Goal: Task Accomplishment & Management: Manage account settings

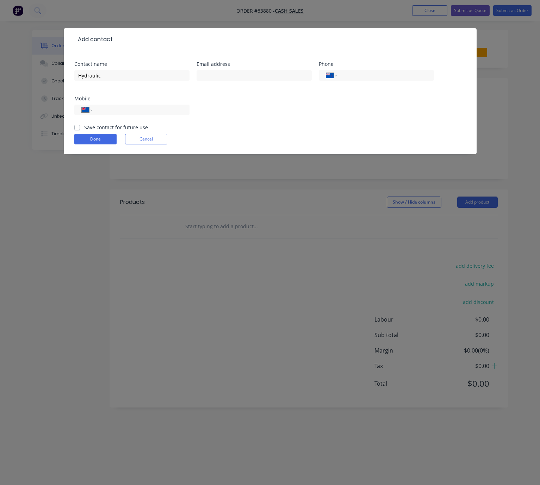
select select "NZ"
click at [145, 73] on input "Hydraulic" at bounding box center [131, 75] width 115 height 11
click at [100, 73] on input "Hydraulicsolutions" at bounding box center [131, 75] width 115 height 11
click at [104, 75] on input "Hydraulic solutions" at bounding box center [131, 75] width 115 height 11
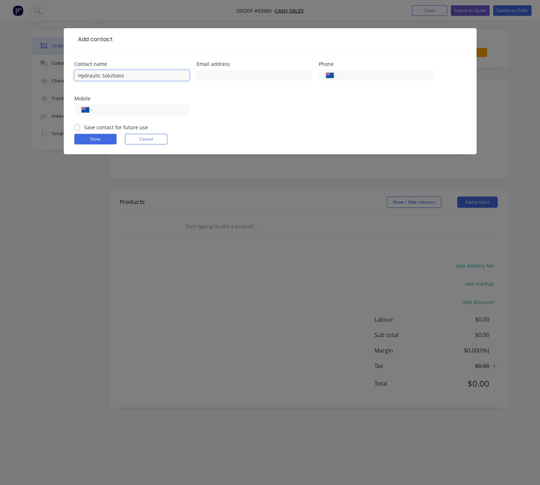
click at [176, 70] on input "Hydraulic Solutions" at bounding box center [131, 75] width 115 height 11
type input "Hydraulic Solutions - [PERSON_NAME]"
click at [223, 79] on input "text" at bounding box center [254, 75] width 115 height 11
type input "operations@hstltd.co.nz"
click at [148, 108] on input "tel" at bounding box center [139, 110] width 85 height 8
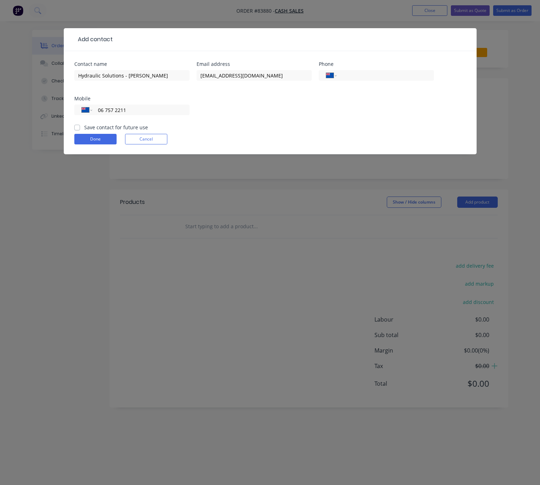
type input "06 757 2211"
drag, startPoint x: 73, startPoint y: 126, endPoint x: 77, endPoint y: 129, distance: 5.5
click at [74, 126] on div "Contact name Hydraulic Solutions - Brian Email address operations@hstltd.co.nz …" at bounding box center [270, 102] width 413 height 103
click at [84, 129] on label "Save contact for future use" at bounding box center [116, 127] width 64 height 7
click at [77, 129] on input "Save contact for future use" at bounding box center [77, 127] width 6 height 7
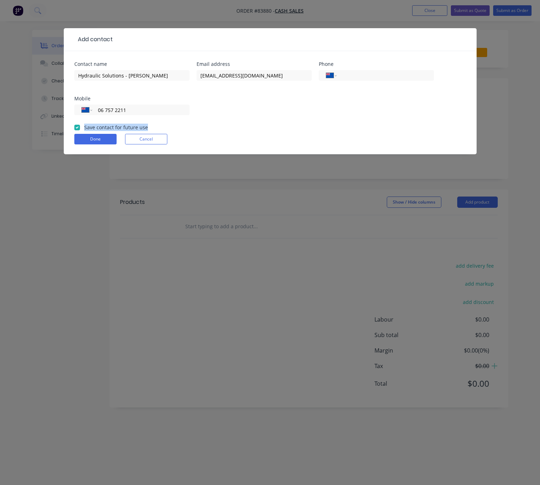
checkbox input "true"
click at [86, 137] on button "Done" at bounding box center [95, 139] width 42 height 11
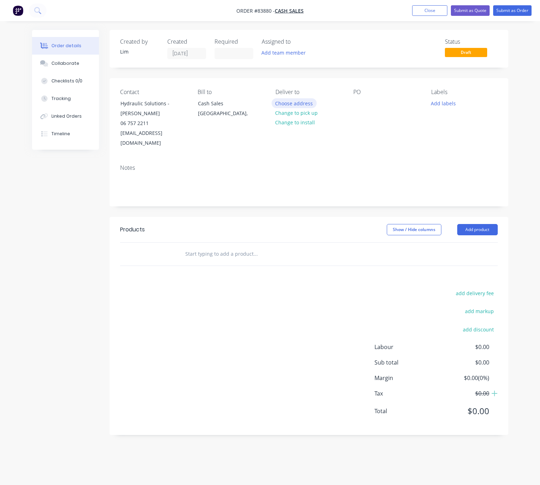
click at [308, 102] on button "Choose address" at bounding box center [294, 103] width 45 height 10
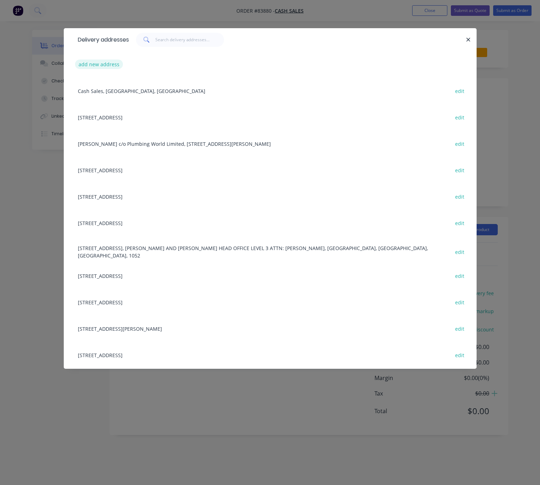
click at [100, 63] on button "add new address" at bounding box center [99, 65] width 48 height 10
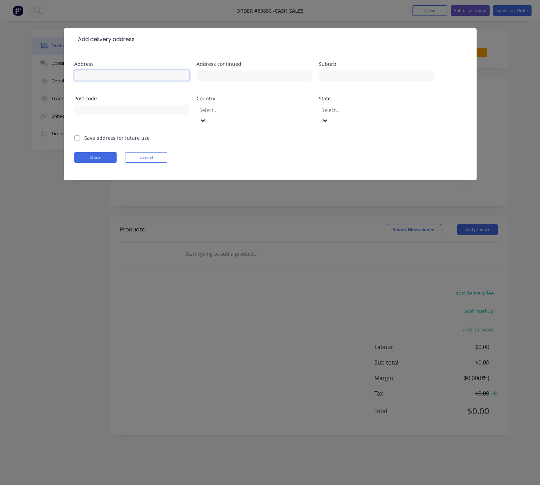
click at [108, 76] on input "text" at bounding box center [131, 75] width 115 height 11
click at [107, 74] on input "22 HurlstoneDrive" at bounding box center [131, 75] width 115 height 11
click at [153, 72] on input "22 Hurlstone Drive" at bounding box center [131, 75] width 115 height 11
type input "22 Hurlstone Drive"
drag, startPoint x: 125, startPoint y: 74, endPoint x: 76, endPoint y: 75, distance: 49.0
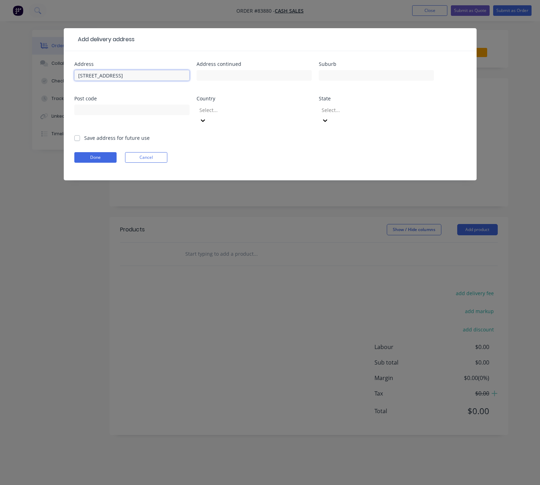
click at [76, 75] on input "22 Hurlstone Drive" at bounding box center [131, 75] width 115 height 11
click at [140, 76] on input "22 Hurlstone Drive" at bounding box center [131, 75] width 115 height 11
click at [217, 73] on input "text" at bounding box center [254, 75] width 115 height 11
paste input "22 Hurlstone Drive, Waiwhakaiho, New Plymouth 4312"
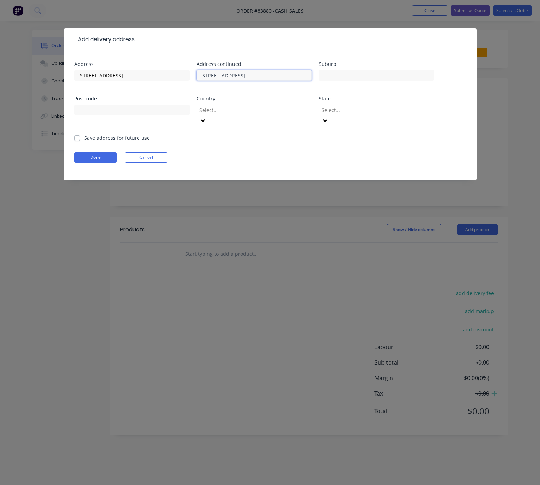
drag, startPoint x: 307, startPoint y: 75, endPoint x: 297, endPoint y: 74, distance: 10.7
click at [297, 74] on input "22 Hurlstone Drive, Waiwhakaiho, New Plymouth 4312" at bounding box center [254, 75] width 115 height 11
type input "22 Hurlstone Drive, Waiwhakaiho, New Plymouth"
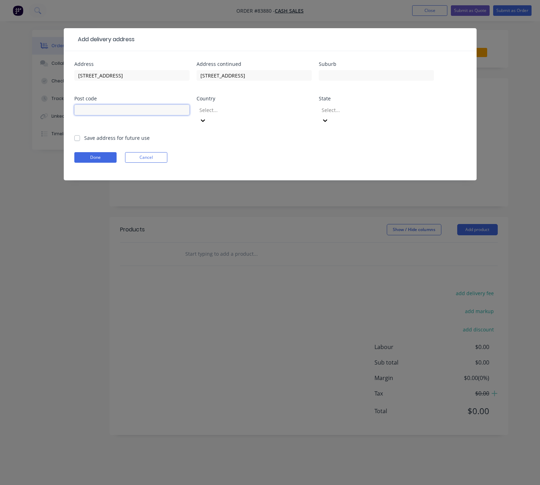
click at [118, 108] on input "text" at bounding box center [131, 110] width 115 height 11
paste input "4312"
type input "4312"
drag, startPoint x: 279, startPoint y: 74, endPoint x: 257, endPoint y: 79, distance: 22.6
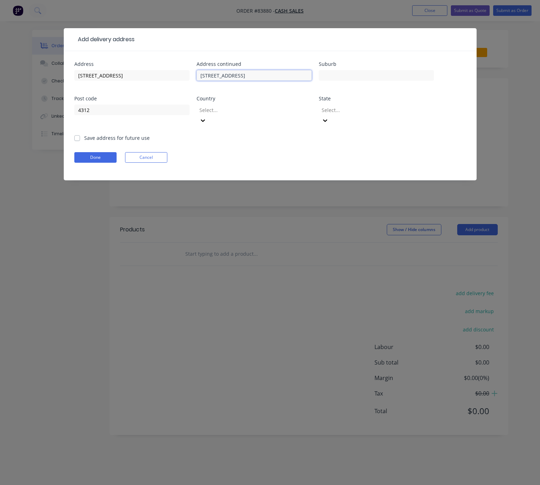
click at [328, 82] on div "Address 22 Hurlstone Drive Address continued 22 Hurlstone Drive, Waiwhakaiho, N…" at bounding box center [270, 98] width 392 height 73
drag, startPoint x: 241, startPoint y: 74, endPoint x: 311, endPoint y: 79, distance: 70.3
click at [341, 83] on div "Address 22 Hurlstone Drive Address continued 22 Hurlstone Drive, Waiwhakaiho, N…" at bounding box center [270, 98] width 392 height 73
type input "22 Hurlstone Drive,"
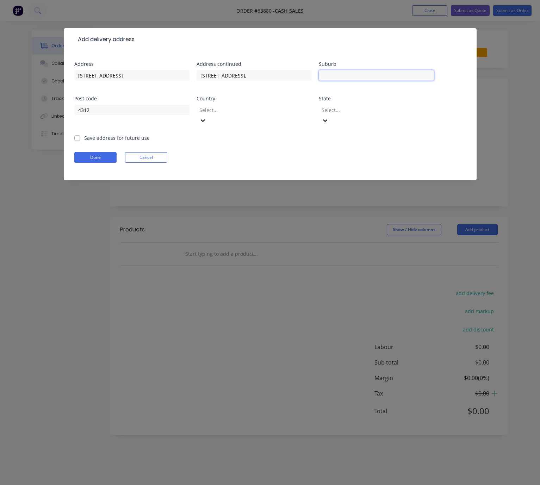
click at [341, 73] on input "text" at bounding box center [376, 75] width 115 height 11
paste input "Waiwhakaiho, New Plymouth"
type input "Waiwhakaiho, New Plymouth"
drag, startPoint x: 255, startPoint y: 78, endPoint x: 182, endPoint y: 77, distance: 73.3
click at [184, 77] on div "Address 22 Hurlstone Drive Address continued 22 Hurlstone Drive, Suburb Waiwhak…" at bounding box center [270, 98] width 392 height 73
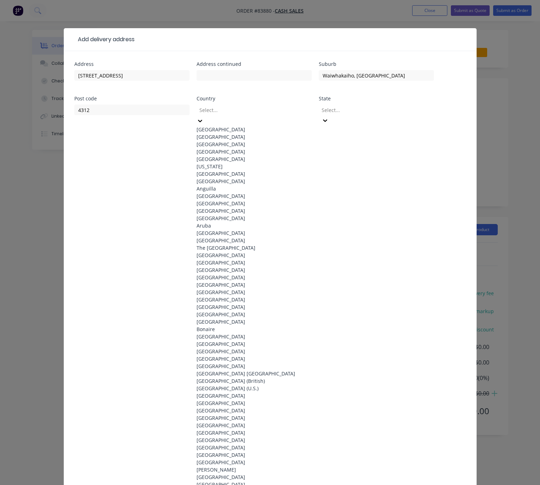
click at [250, 106] on div at bounding box center [249, 110] width 101 height 9
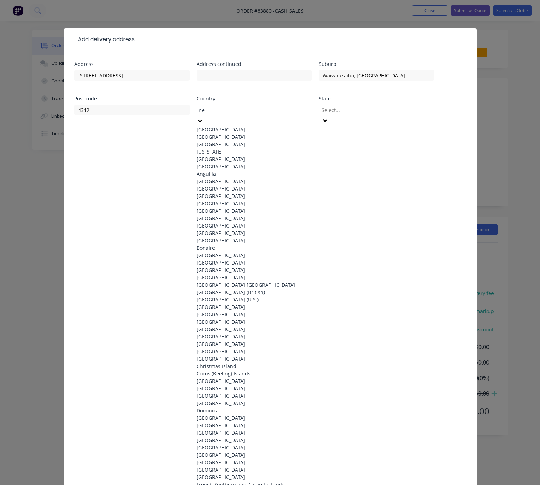
type input "new"
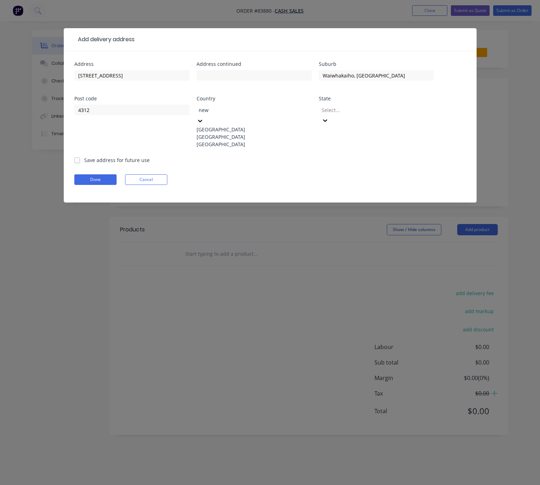
click at [267, 137] on div "New Zealand" at bounding box center [254, 136] width 115 height 7
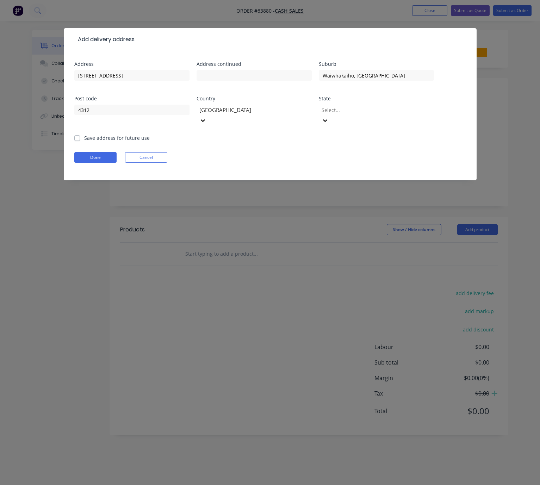
click at [332, 108] on div at bounding box center [371, 110] width 101 height 9
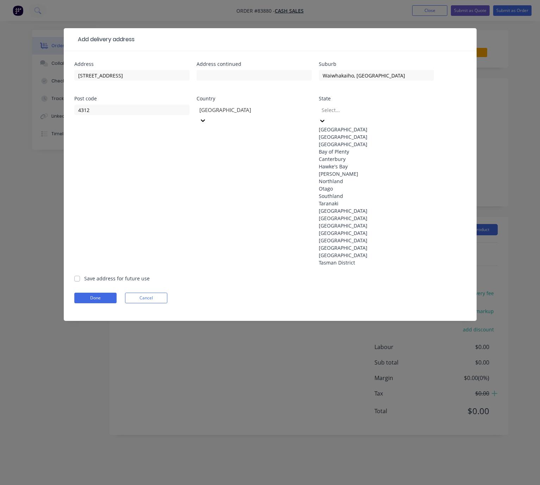
click at [362, 126] on div "North Island" at bounding box center [376, 129] width 115 height 7
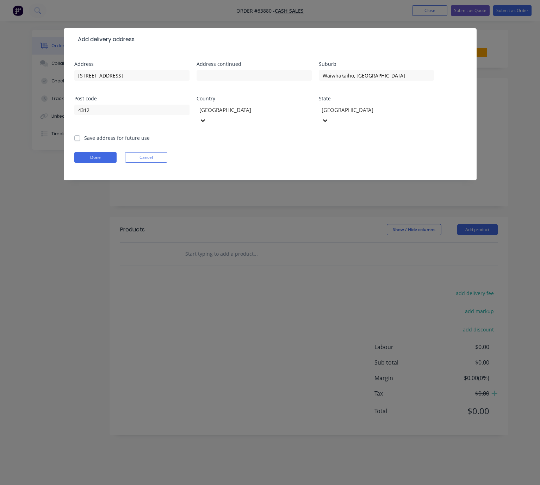
click at [84, 134] on label "Save address for future use" at bounding box center [117, 137] width 66 height 7
click at [75, 134] on input "Save address for future use" at bounding box center [77, 137] width 6 height 7
checkbox input "true"
click at [107, 152] on button "Done" at bounding box center [95, 157] width 42 height 11
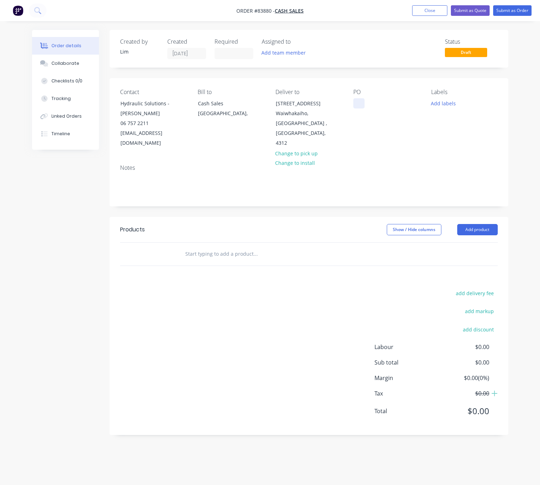
click at [361, 107] on div at bounding box center [358, 103] width 11 height 10
click at [450, 106] on button "Add labels" at bounding box center [443, 103] width 32 height 10
click at [231, 230] on header "Products Show / Hide columns Add product" at bounding box center [309, 229] width 399 height 25
click at [448, 105] on button "Add labels" at bounding box center [443, 103] width 32 height 10
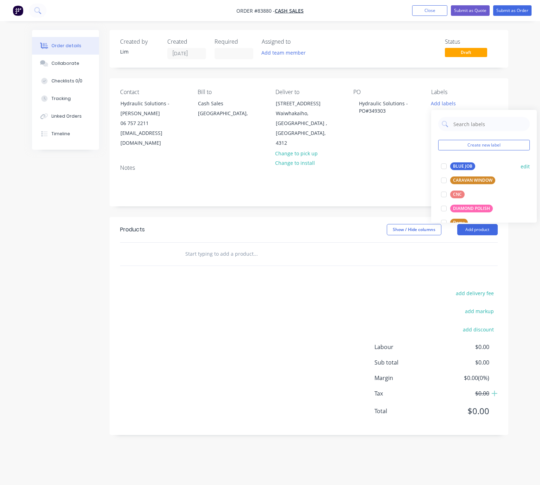
click at [468, 166] on div "BLUE JOB" at bounding box center [462, 166] width 25 height 8
click at [87, 226] on div "Created by Lim Created 13/08/25 Required Assigned to Add team member Status Dra…" at bounding box center [270, 238] width 476 height 416
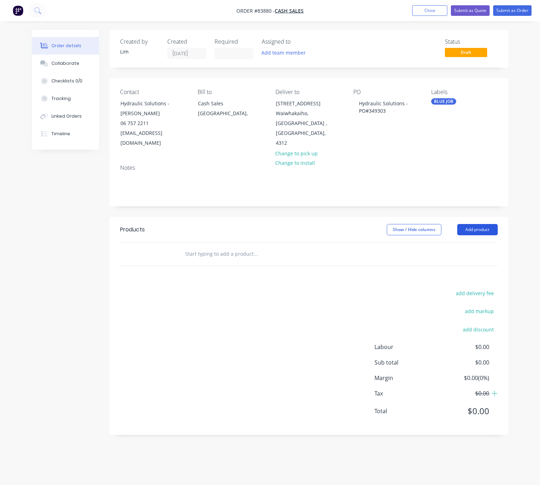
click at [479, 224] on button "Add product" at bounding box center [477, 229] width 40 height 11
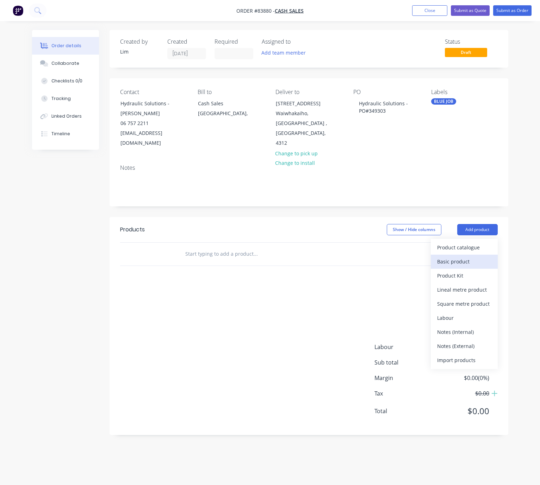
click at [463, 256] on div "Basic product" at bounding box center [464, 261] width 54 height 10
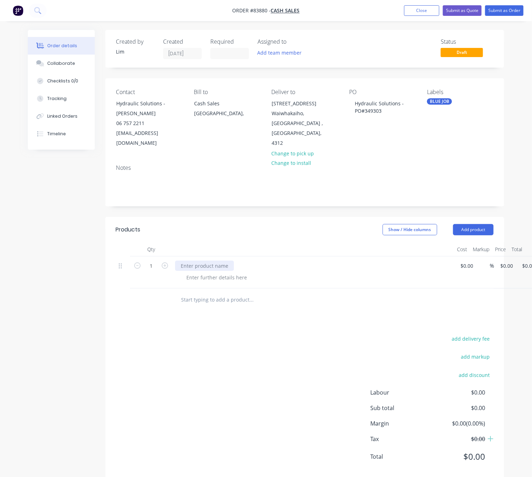
click at [199, 261] on div at bounding box center [204, 266] width 59 height 10
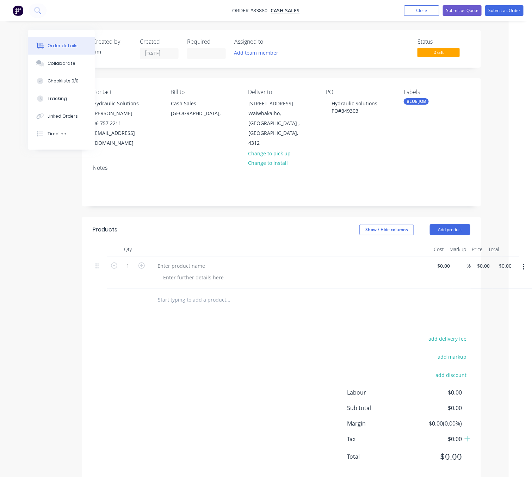
click at [522, 261] on button "button" at bounding box center [523, 267] width 17 height 13
click at [505, 309] on div "Delete" at bounding box center [498, 314] width 54 height 10
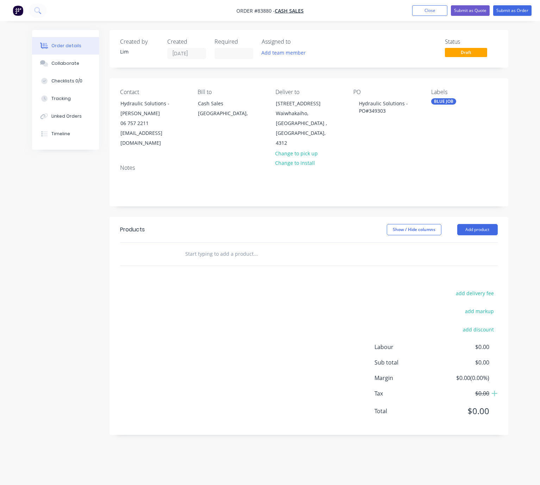
click at [207, 249] on input "text" at bounding box center [255, 254] width 141 height 14
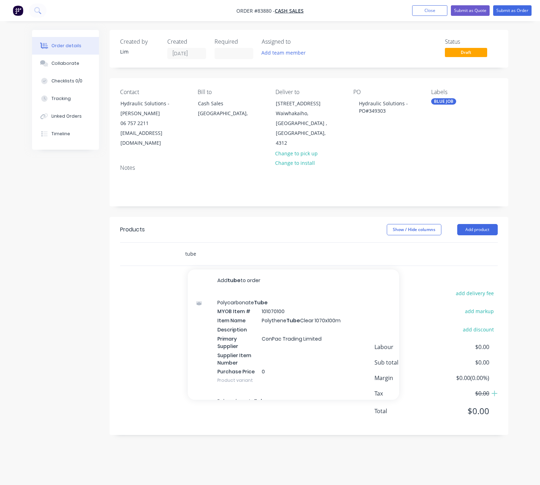
click at [173, 244] on div "tube Add tube to order Polycarbonate Tube MYOB Item # 101070100 Item Name Polyt…" at bounding box center [309, 254] width 378 height 23
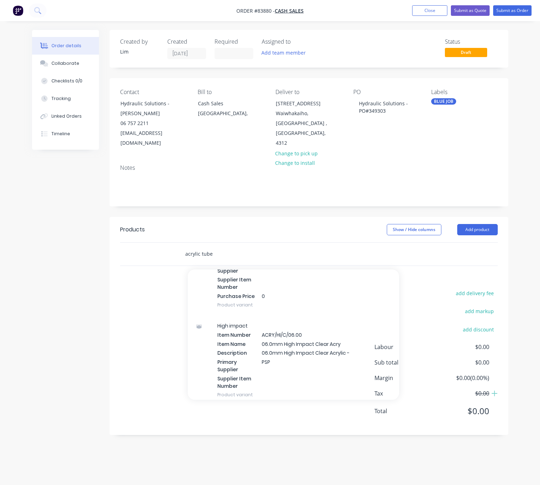
scroll to position [90097, 0]
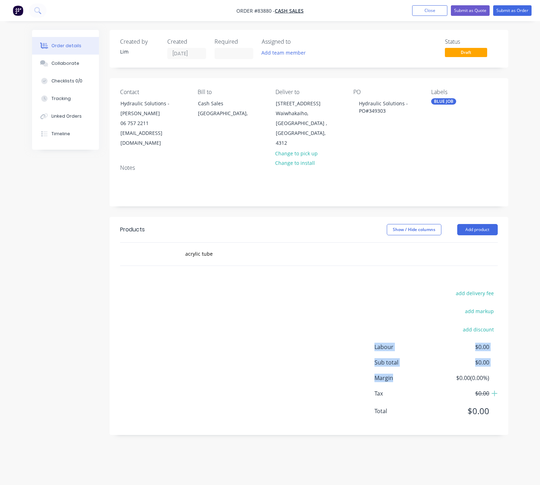
drag, startPoint x: 396, startPoint y: 370, endPoint x: 410, endPoint y: 285, distance: 86.7
click at [410, 288] on div "add delivery fee add markup add discount Labour $0.00 Sub total $0.00 Margin $0…" at bounding box center [309, 356] width 378 height 136
click at [233, 248] on input "acrylic tube" at bounding box center [255, 254] width 141 height 14
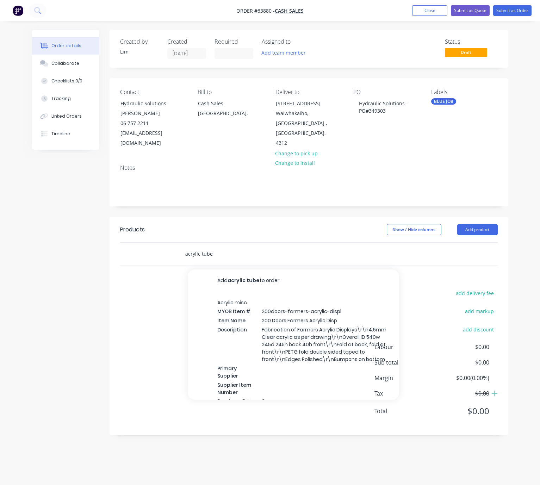
drag, startPoint x: 208, startPoint y: 244, endPoint x: 188, endPoint y: 246, distance: 20.5
click at [180, 249] on div "acrylic tube Add acrylic tube to order Acrylic misc MYOB Item # 200doors-farmer…" at bounding box center [284, 254] width 211 height 14
click at [205, 247] on input "acrylic tube" at bounding box center [255, 254] width 141 height 14
drag, startPoint x: 213, startPoint y: 243, endPoint x: 182, endPoint y: 244, distance: 31.0
click at [182, 247] on div "acrylic tube Add acrylic tube to order Acrylic misc MYOB Item # 200doors-farmer…" at bounding box center [284, 254] width 211 height 14
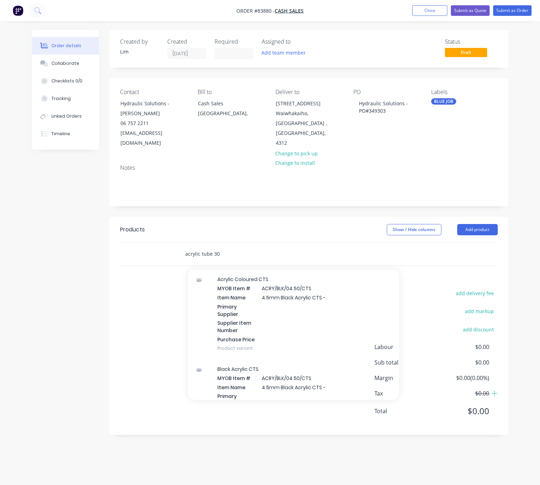
scroll to position [528, 0]
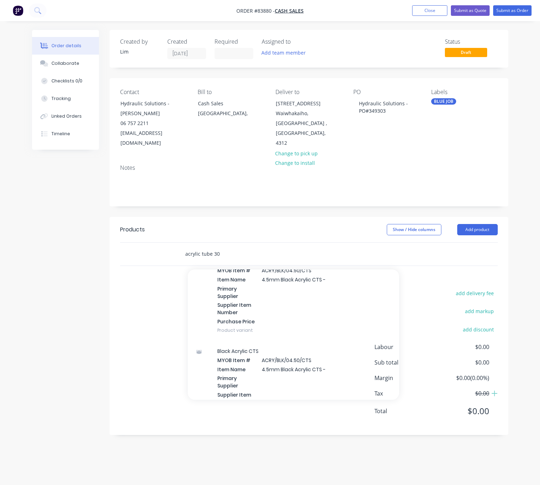
drag, startPoint x: 224, startPoint y: 243, endPoint x: 185, endPoint y: 244, distance: 39.5
click at [185, 247] on input "acrylic tube 30" at bounding box center [255, 254] width 141 height 14
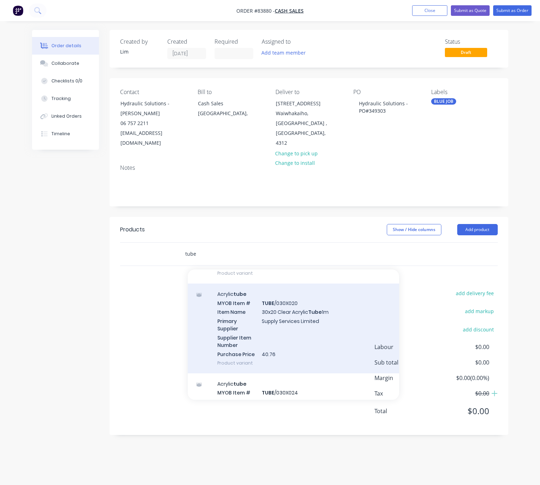
scroll to position [6022, 0]
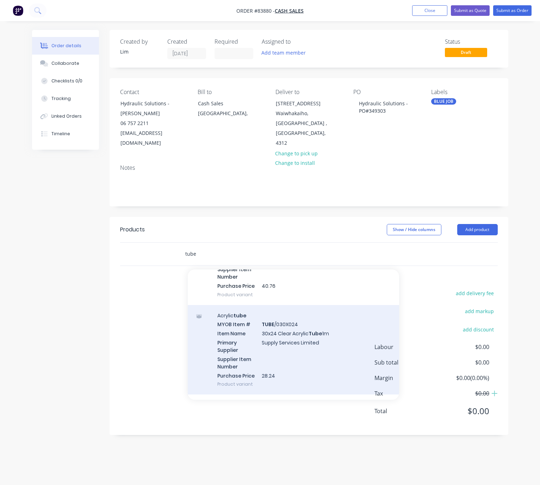
type input "tube"
click at [310, 357] on div "Acrylic tube MYOB Item # TUBE /030X024 Item Name 30x24 Clear Acrylic Tube 1m Pr…" at bounding box center [293, 350] width 211 height 90
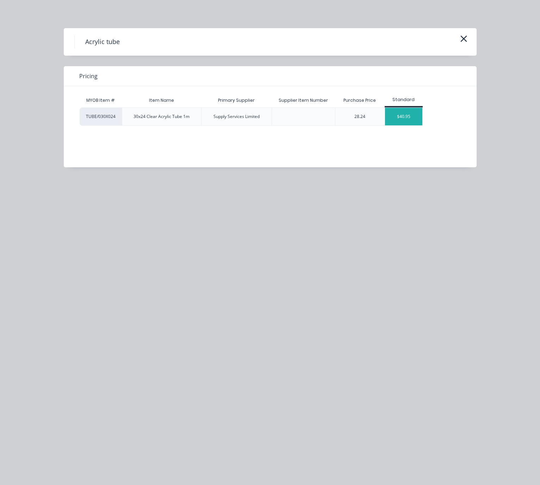
click at [405, 114] on div "$40.95" at bounding box center [404, 117] width 38 height 18
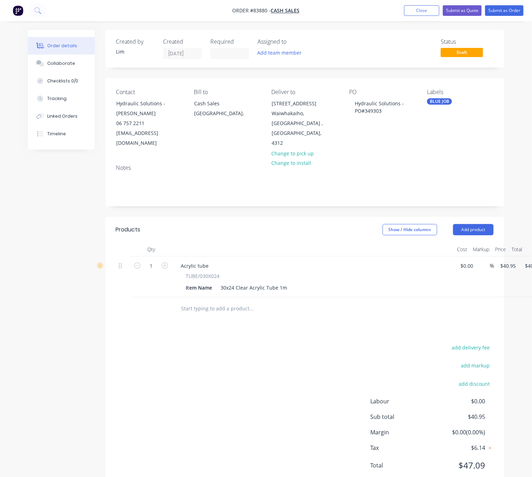
click at [36, 295] on div "Created by Lim Created 13/08/25 Required Assigned to Add team member Status Dra…" at bounding box center [266, 265] width 476 height 470
click at [508, 261] on input "40.95" at bounding box center [507, 266] width 16 height 10
paste input "51.6"
type input "$51.65"
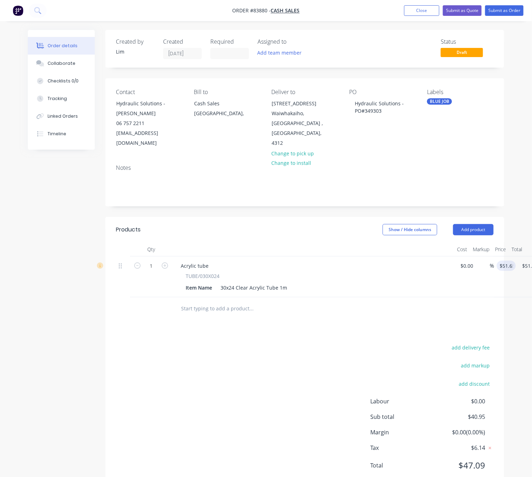
click at [300, 330] on div "Products Show / Hide columns Add product Qty Cost Markup Price Total 1 Acrylic …" at bounding box center [304, 353] width 399 height 272
drag, startPoint x: 517, startPoint y: 256, endPoint x: 507, endPoint y: 258, distance: 9.4
click at [507, 261] on input "51.65" at bounding box center [507, 266] width 16 height 10
type input "$51.65"
drag, startPoint x: 511, startPoint y: 258, endPoint x: 437, endPoint y: 330, distance: 103.6
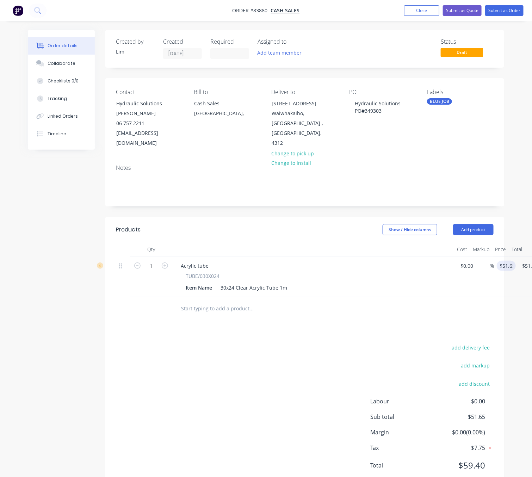
click at [264, 364] on div "add delivery fee add markup add discount Labour $0.00 Sub total $51.65 Margin $…" at bounding box center [305, 411] width 378 height 136
click at [270, 376] on div "add delivery fee add markup add discount Labour $0.00 Sub total $51.65 Margin $…" at bounding box center [305, 411] width 378 height 136
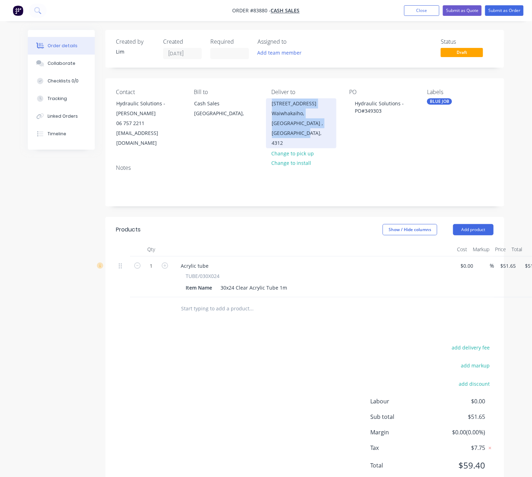
drag, startPoint x: 273, startPoint y: 102, endPoint x: 333, endPoint y: 132, distance: 67.7
click at [333, 132] on div "22 Hurlstone Drive Waiwhakaiho, New Plymouth , North Island, 4312" at bounding box center [301, 123] width 70 height 50
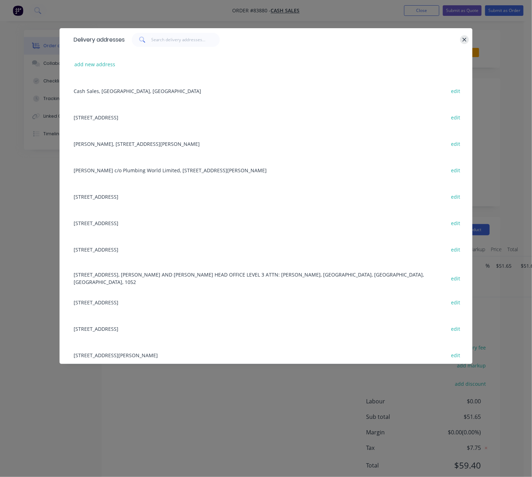
click at [466, 38] on icon "button" at bounding box center [464, 40] width 4 height 4
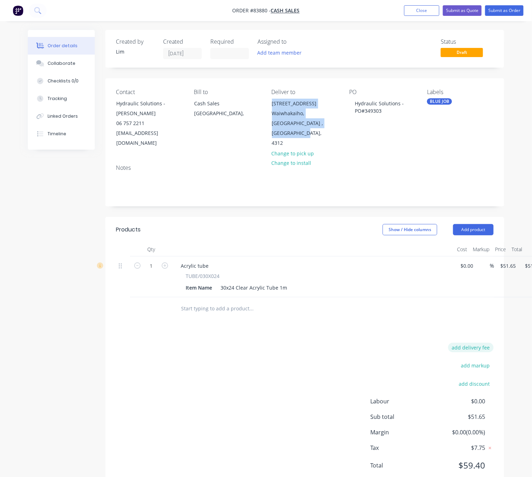
click at [477, 343] on button "add delivery fee" at bounding box center [470, 348] width 45 height 10
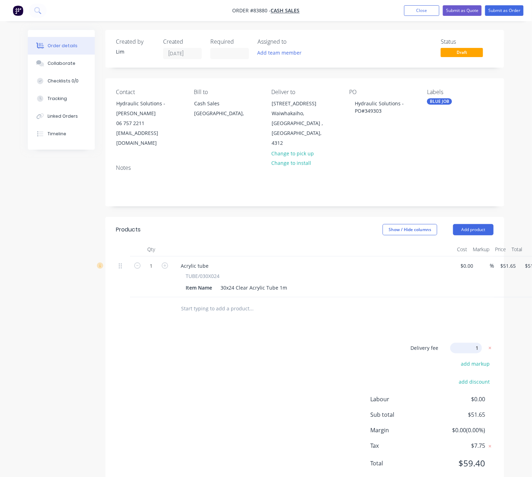
type input "10"
drag, startPoint x: 232, startPoint y: 386, endPoint x: 246, endPoint y: 385, distance: 14.5
click at [231, 386] on div "Delivery fee $10.00 add markup add discount Labour $0.00 Sub total $61.65 Margi…" at bounding box center [305, 409] width 378 height 132
click at [506, 10] on button "Submit as Order" at bounding box center [504, 10] width 38 height 11
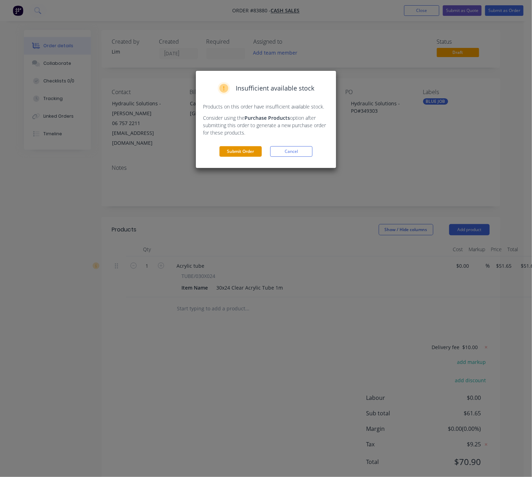
click at [234, 154] on button "Submit Order" at bounding box center [240, 151] width 42 height 11
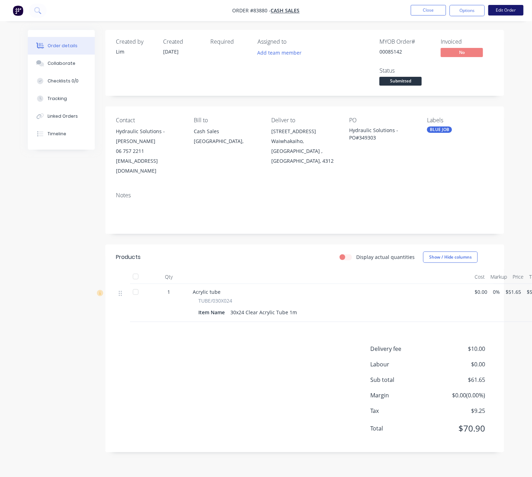
click at [504, 8] on button "Edit Order" at bounding box center [505, 10] width 35 height 11
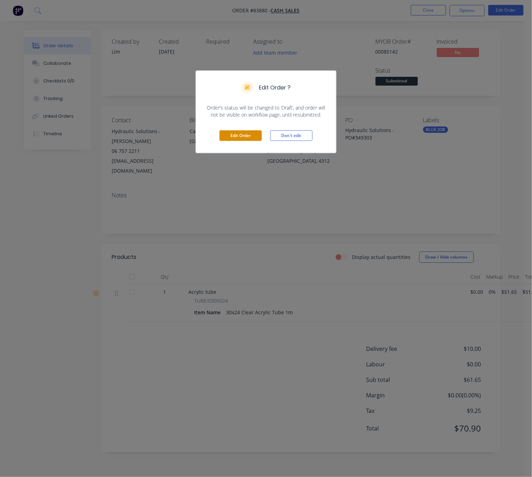
click at [247, 140] on button "Edit Order" at bounding box center [240, 135] width 42 height 11
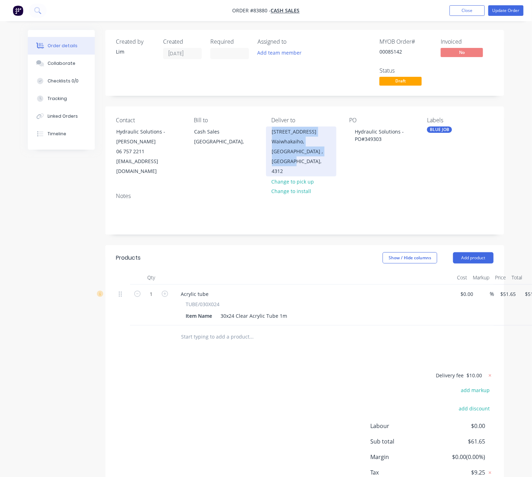
drag, startPoint x: 294, startPoint y: 133, endPoint x: 329, endPoint y: 150, distance: 38.9
click at [329, 150] on div "22 Hurlstone Drive Waiwhakaiho, New Plymouth , North Island, 4312" at bounding box center [301, 151] width 70 height 50
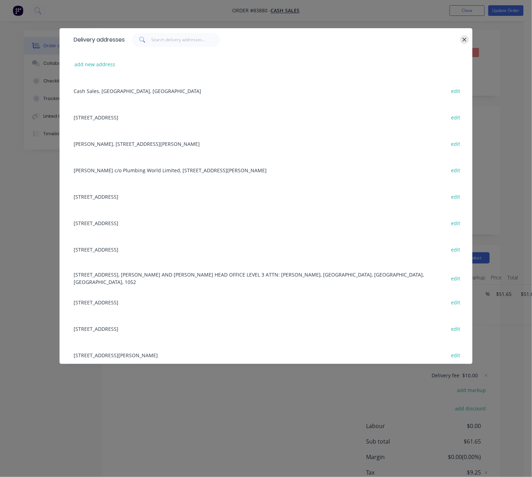
click at [462, 43] on button "button" at bounding box center [464, 39] width 9 height 9
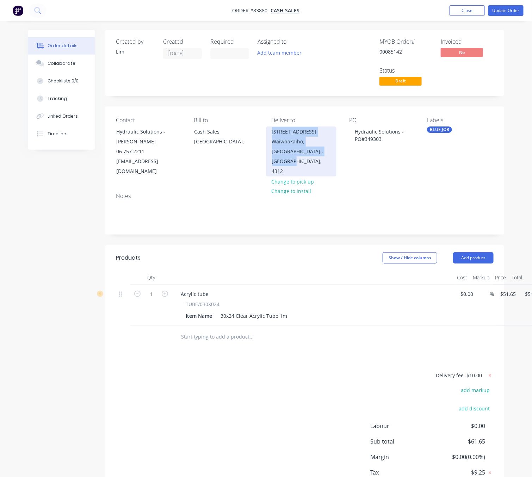
copy div "22 Hurlstone Drive Waiwhakaiho, New Plymouth , North Island,"
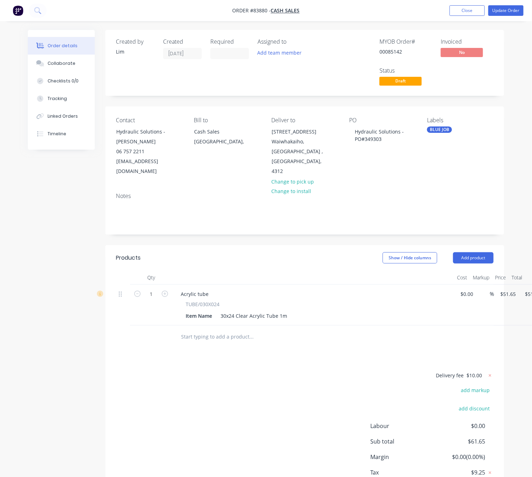
click at [479, 372] on span "$10.00" at bounding box center [473, 375] width 15 height 7
click at [474, 372] on span "$10.00" at bounding box center [473, 375] width 15 height 7
click at [490, 374] on icon at bounding box center [490, 375] width 2 height 2
click at [482, 371] on button "add delivery fee" at bounding box center [470, 376] width 45 height 10
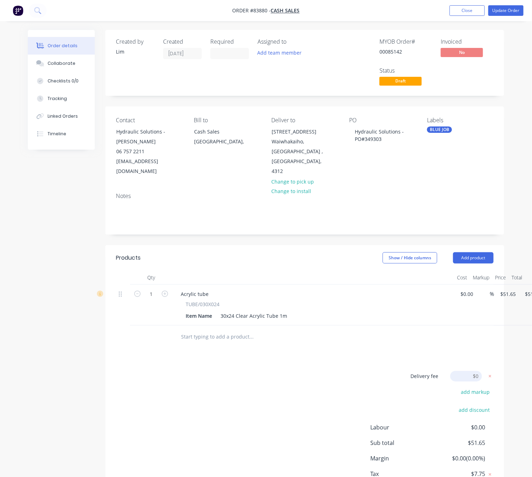
type input "13.91"
click at [308, 395] on div "Delivery fee Delivery fee Delivery fee name (Optional) 13.91 13.91 $0 add marku…" at bounding box center [305, 438] width 378 height 134
click at [518, 8] on button "Update Order" at bounding box center [505, 10] width 35 height 11
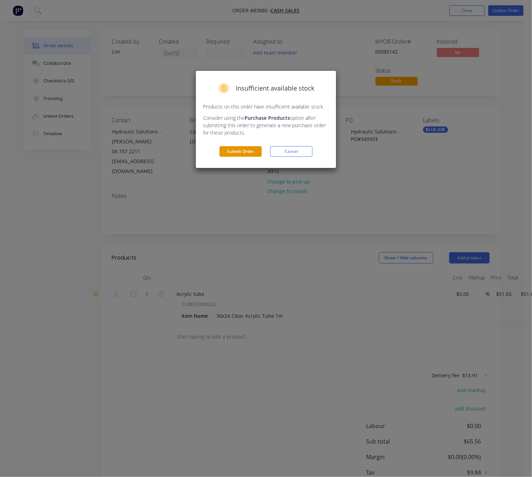
click at [248, 153] on button "Submit Order" at bounding box center [240, 151] width 42 height 11
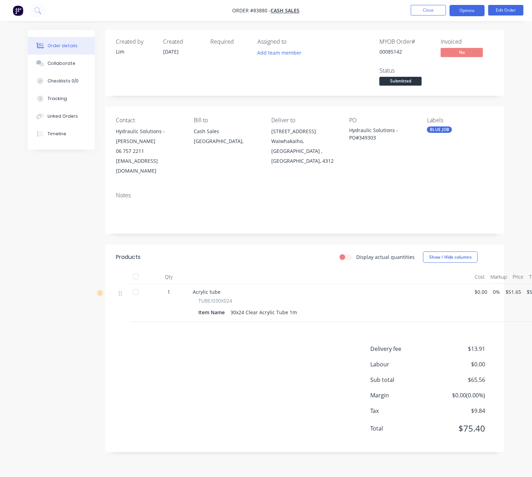
click at [469, 11] on button "Options" at bounding box center [466, 10] width 35 height 11
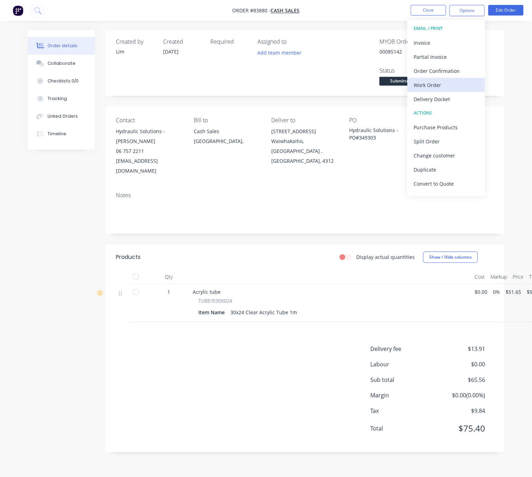
click at [448, 85] on div "Work Order" at bounding box center [445, 85] width 65 height 10
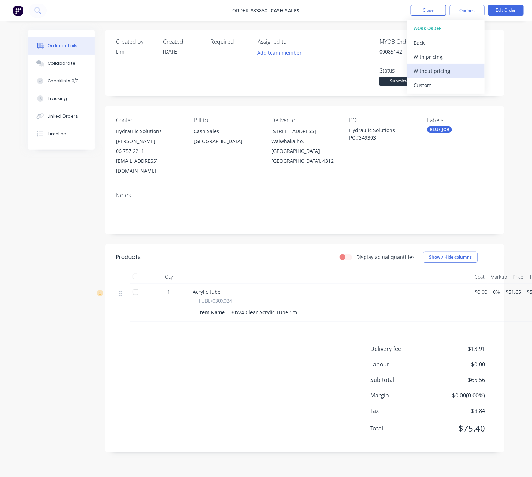
click at [444, 68] on div "Without pricing" at bounding box center [445, 71] width 65 height 10
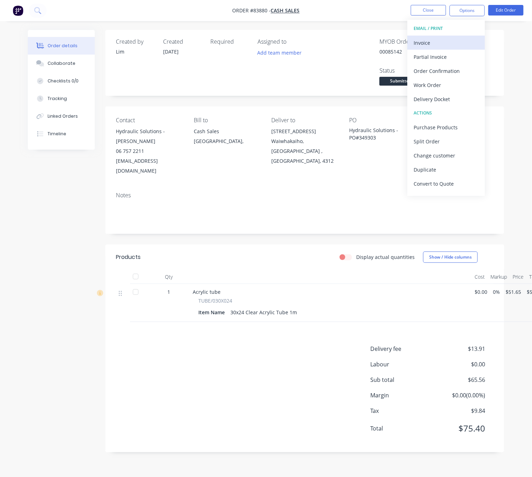
click at [442, 40] on div "Invoice" at bounding box center [445, 43] width 65 height 10
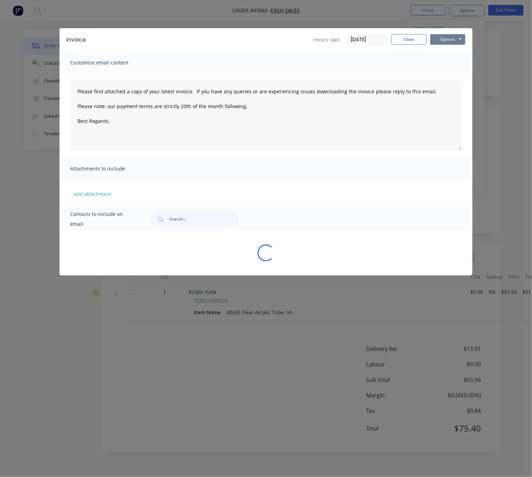
click at [444, 40] on button "Options" at bounding box center [447, 39] width 35 height 11
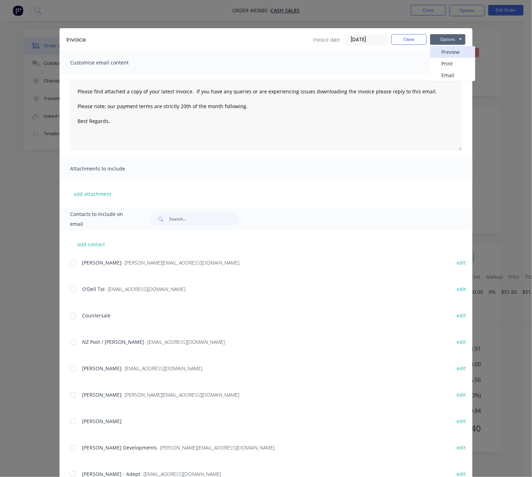
click at [448, 54] on button "Preview" at bounding box center [452, 52] width 45 height 12
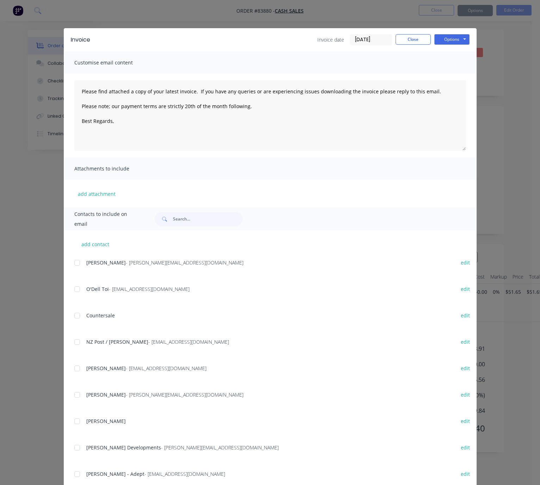
type textarea "Please find attached a copy of your latest invoice. If you have any queries or …"
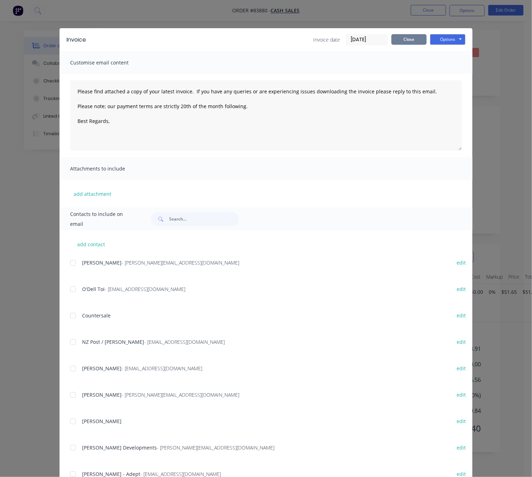
click at [408, 42] on button "Close" at bounding box center [408, 39] width 35 height 11
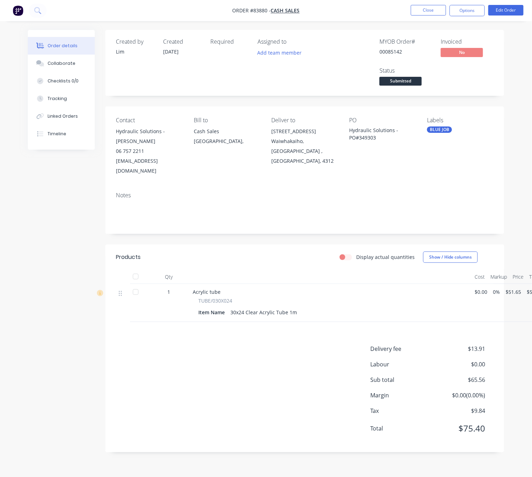
click at [40, 341] on div "Created by Lim Created 13/08/25 Required Assigned to Add team member MYOB Order…" at bounding box center [266, 246] width 476 height 433
drag, startPoint x: 265, startPoint y: 365, endPoint x: 364, endPoint y: 192, distance: 199.4
click at [265, 365] on div "Delivery fee $13.91 Labour $0.00 Sub total $65.56 Margin $0.00 ( 0.00 %) Tax $9…" at bounding box center [305, 392] width 378 height 97
click at [468, 9] on button "Options" at bounding box center [466, 10] width 35 height 11
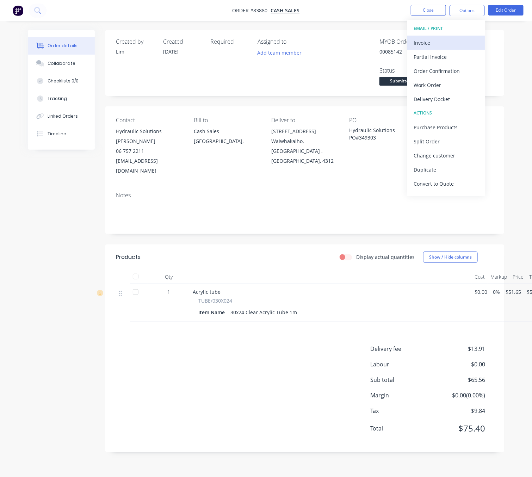
click at [463, 38] on div "Invoice" at bounding box center [445, 43] width 65 height 10
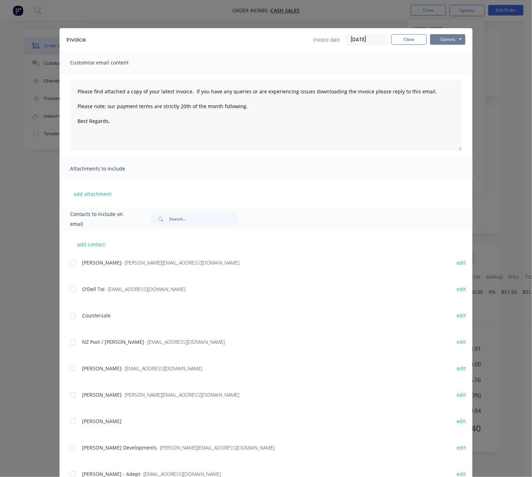
click at [451, 41] on button "Options" at bounding box center [447, 39] width 35 height 11
click at [451, 66] on button "Print" at bounding box center [452, 64] width 45 height 12
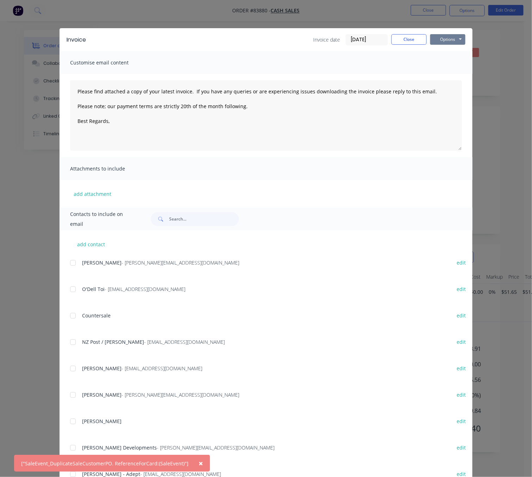
click at [445, 40] on button "Options" at bounding box center [447, 39] width 35 height 11
click at [449, 55] on button "Preview" at bounding box center [452, 52] width 45 height 12
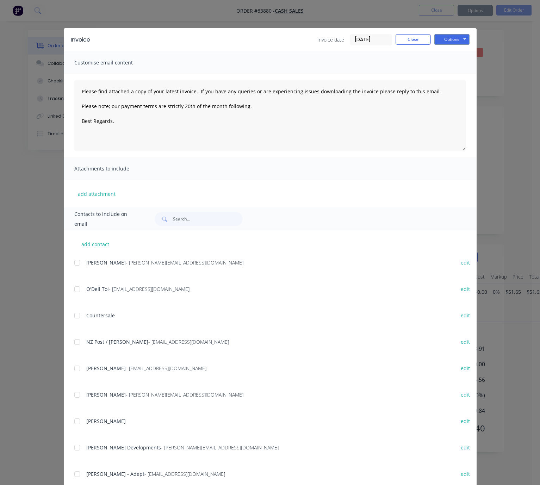
type textarea "Please find attached a copy of your latest invoice. If you have any queries or …"
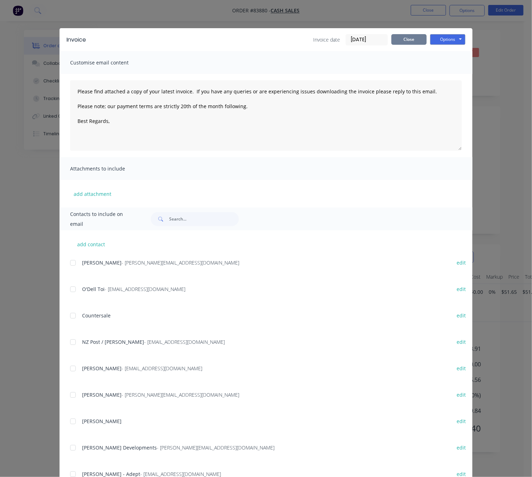
click at [414, 40] on button "Close" at bounding box center [408, 39] width 35 height 11
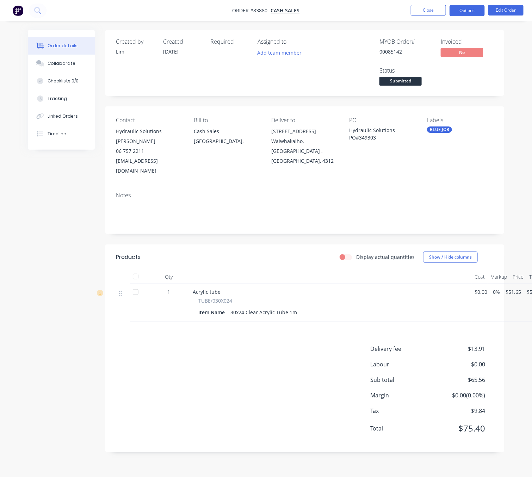
click at [470, 11] on button "Options" at bounding box center [466, 10] width 35 height 11
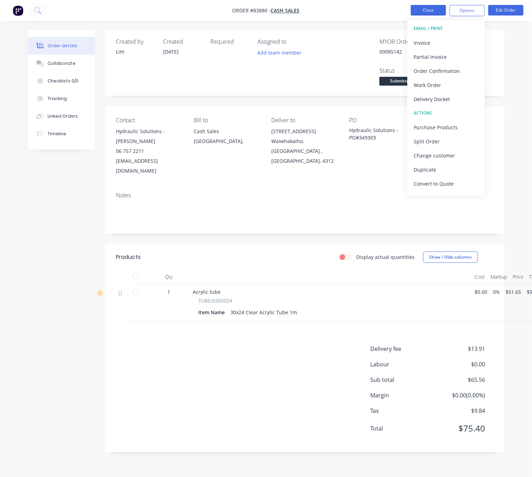
click at [429, 8] on button "Close" at bounding box center [428, 10] width 35 height 11
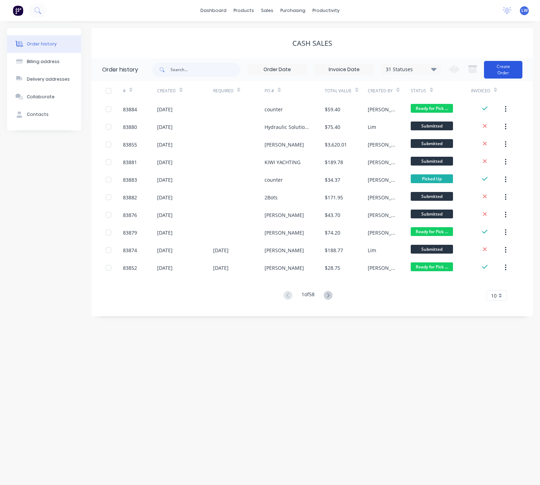
click at [513, 72] on button "Create Order" at bounding box center [503, 70] width 38 height 18
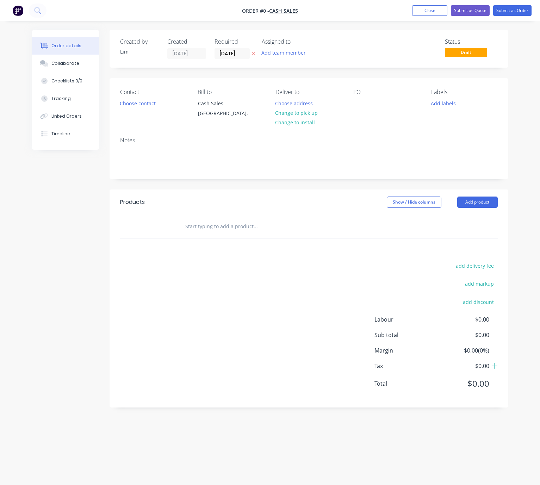
click at [252, 52] on icon at bounding box center [253, 53] width 3 height 4
click at [155, 103] on button "Choose contact" at bounding box center [137, 103] width 43 height 10
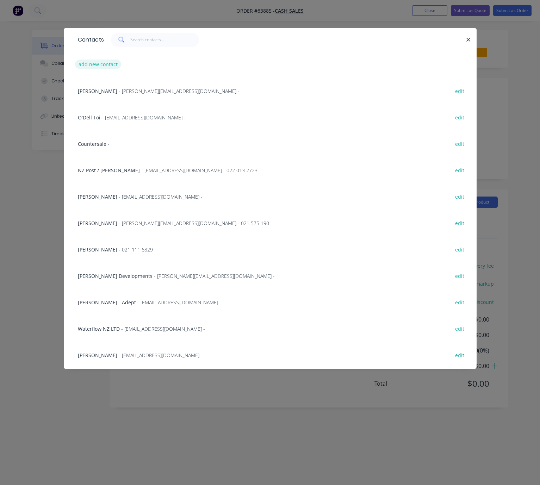
click at [104, 65] on button "add new contact" at bounding box center [98, 65] width 46 height 10
select select "NZ"
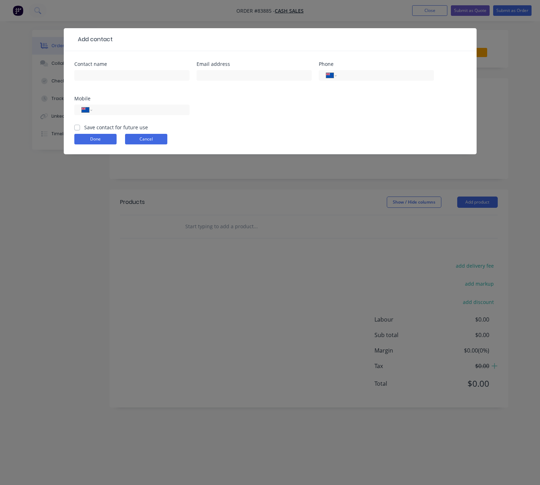
click at [151, 143] on button "Cancel" at bounding box center [146, 139] width 42 height 11
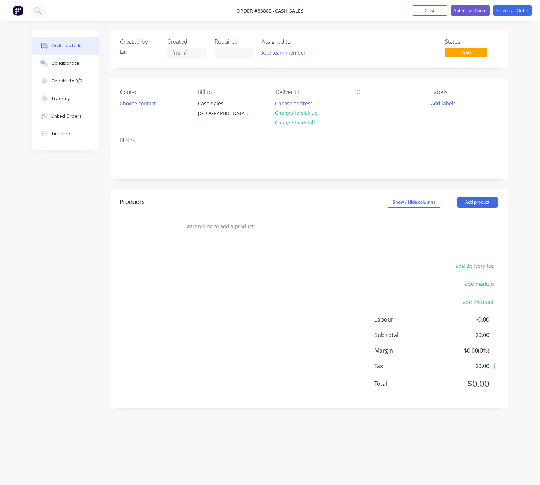
click at [158, 137] on div "Notes" at bounding box center [309, 140] width 378 height 7
click at [132, 102] on button "Choose contact" at bounding box center [137, 103] width 43 height 10
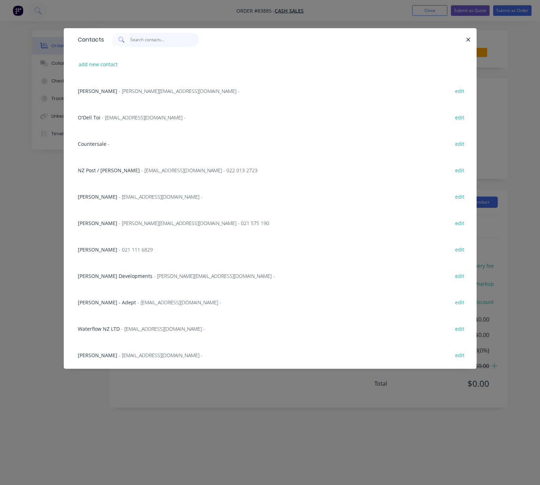
click at [144, 37] on input "text" at bounding box center [164, 40] width 69 height 14
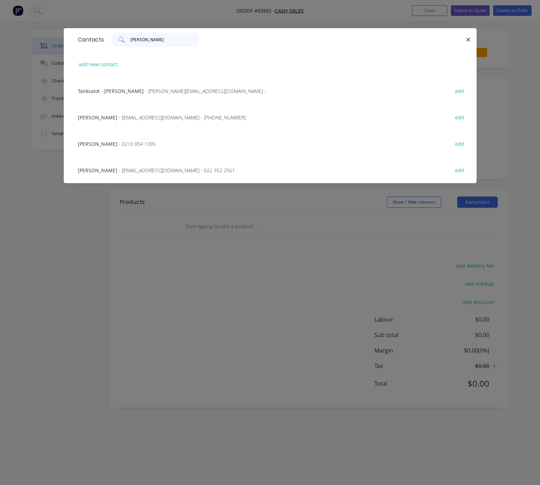
type input "josh"
click at [141, 172] on span "- joshgrimshaw@gmail.com - 022 352 2561" at bounding box center [177, 170] width 116 height 7
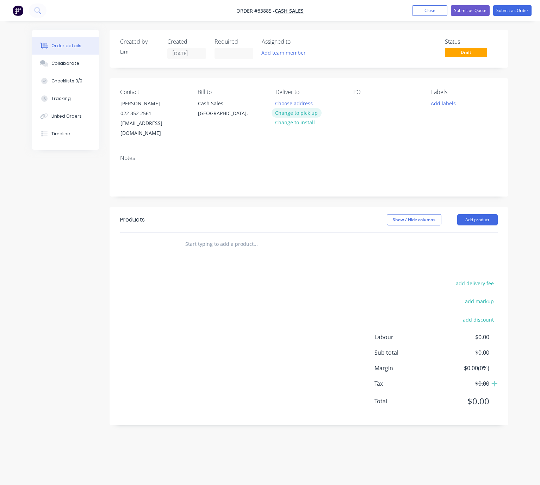
click at [311, 113] on button "Change to pick up" at bounding box center [297, 113] width 50 height 10
click at [355, 100] on div at bounding box center [358, 103] width 11 height 10
click at [442, 107] on button "Add labels" at bounding box center [443, 103] width 32 height 10
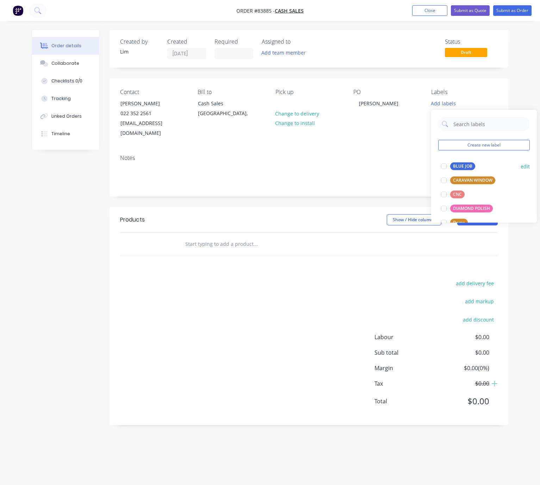
click at [466, 168] on div "BLUE JOB" at bounding box center [462, 166] width 25 height 8
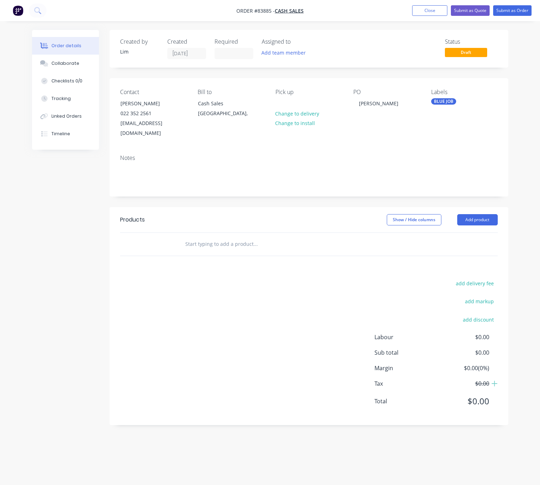
click at [99, 238] on div "Created by Lim Created 13/08/25 Required Assigned to Add team member Status Dra…" at bounding box center [270, 233] width 476 height 406
click at [245, 237] on input "text" at bounding box center [255, 244] width 141 height 14
click at [210, 237] on input "text" at bounding box center [255, 244] width 141 height 14
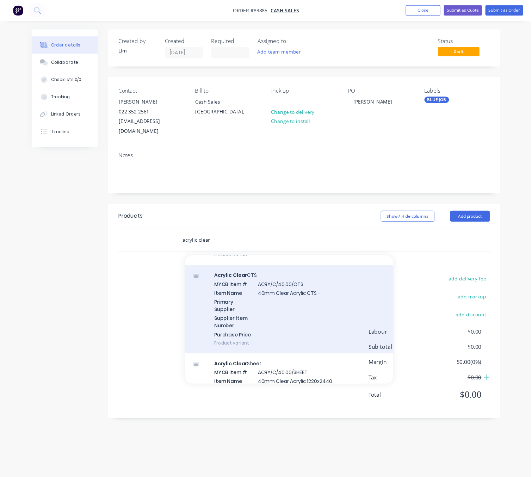
scroll to position [6845, 0]
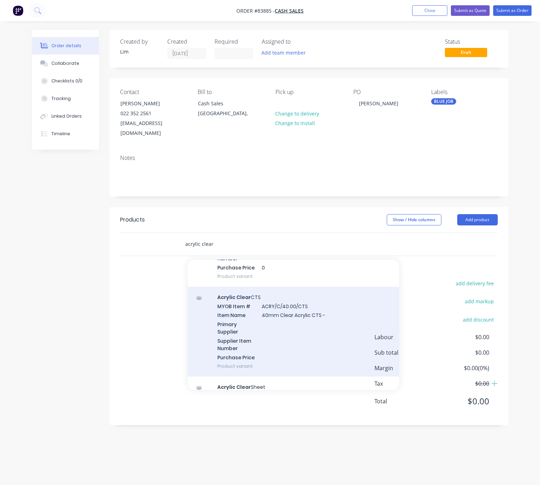
type input "acrylic clear"
click at [335, 325] on div "Acrylic Clear CTS MYOB Item # ACRY/C/40.00/CTS Item Name 40mm Clear Acrylic CTS…" at bounding box center [293, 332] width 211 height 90
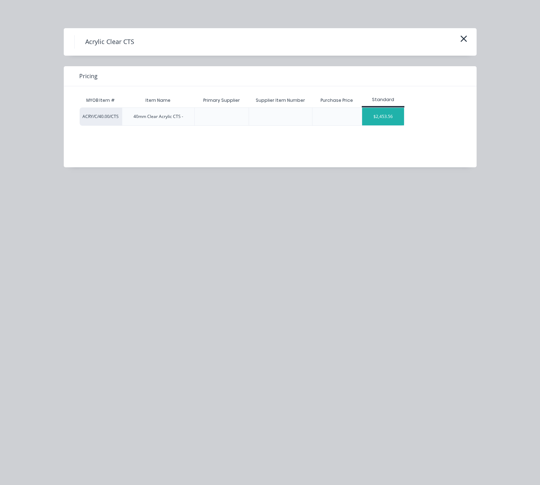
click at [394, 118] on div "$2,453.56" at bounding box center [383, 117] width 42 height 18
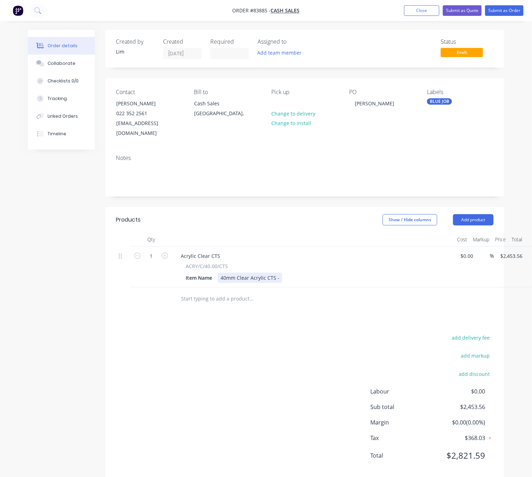
click at [277, 273] on div "40mm Clear Acrylic CTS -" at bounding box center [250, 278] width 64 height 10
drag, startPoint x: 277, startPoint y: 268, endPoint x: 220, endPoint y: 268, distance: 57.1
click at [220, 273] on div "40mm Clear Acrylic CTS -" at bounding box center [250, 278] width 64 height 10
paste div
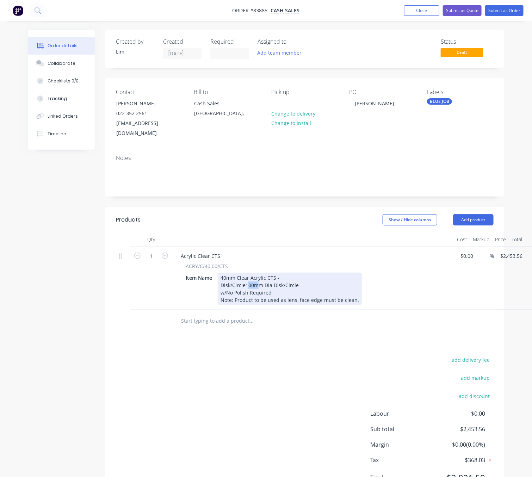
drag, startPoint x: 254, startPoint y: 276, endPoint x: 247, endPoint y: 276, distance: 7.4
click at [247, 281] on div "Disk/Circle100mm Dia Disk/Circle" at bounding box center [289, 284] width 138 height 7
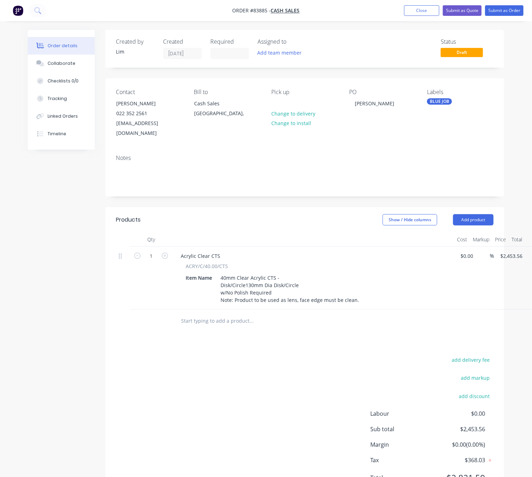
click at [230, 386] on div "add delivery fee add markup add discount Labour $0.00 Sub total $2,453.56 Margi…" at bounding box center [305, 423] width 378 height 136
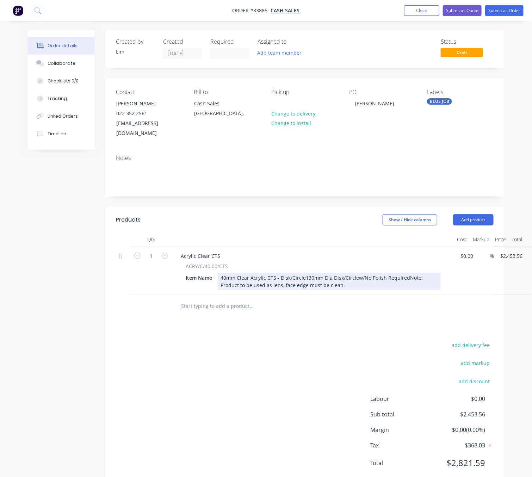
click at [355, 273] on div "40mm Clear Acrylic CTS - Disk/Circle130mm Dia Disk/Circlew/No Polish RequiredNo…" at bounding box center [329, 282] width 223 height 18
click at [270, 275] on div "40mm Clear Acrylic CTS - Disk/Circle130mm Dia Disk/Circle w/No Polish RequiredN…" at bounding box center [315, 282] width 195 height 18
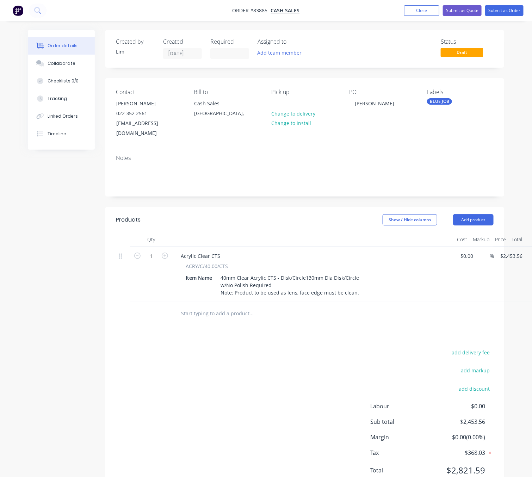
click at [241, 381] on div "add delivery fee add markup add discount Labour $0.00 Sub total $2,453.56 Margi…" at bounding box center [305, 416] width 378 height 136
click at [515, 251] on input "2453.56" at bounding box center [512, 256] width 26 height 10
click at [311, 361] on div "add delivery fee add markup add discount Labour $0.00 Sub total $2,453.56 Margi…" at bounding box center [305, 416] width 378 height 136
click at [511, 251] on input "2453.56" at bounding box center [510, 256] width 22 height 10
type input "$53.01"
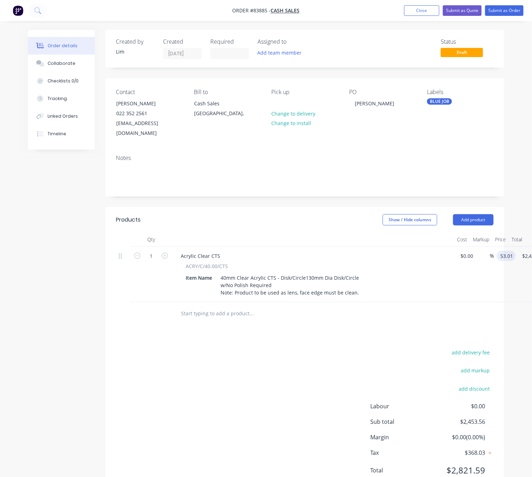
type input "$53.01"
click at [319, 380] on div "add delivery fee add markup add discount Labour $0.00 Sub total $2,453.56 Margi…" at bounding box center [305, 416] width 378 height 136
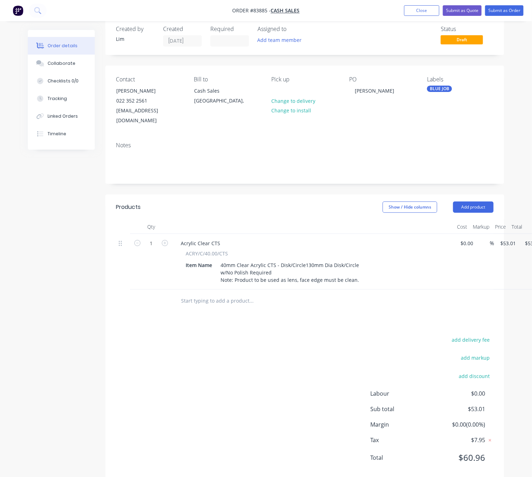
scroll to position [19, 0]
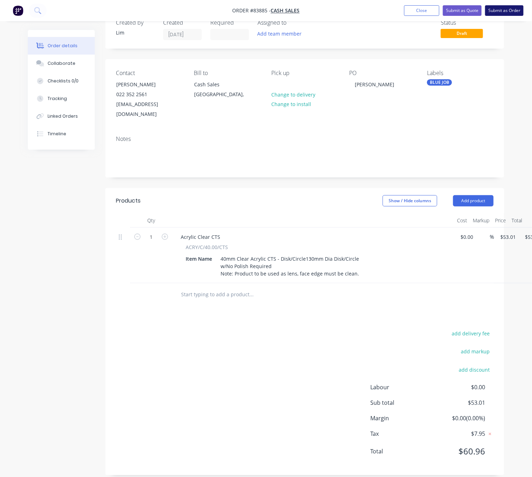
click at [511, 11] on button "Submit as Order" at bounding box center [504, 10] width 38 height 11
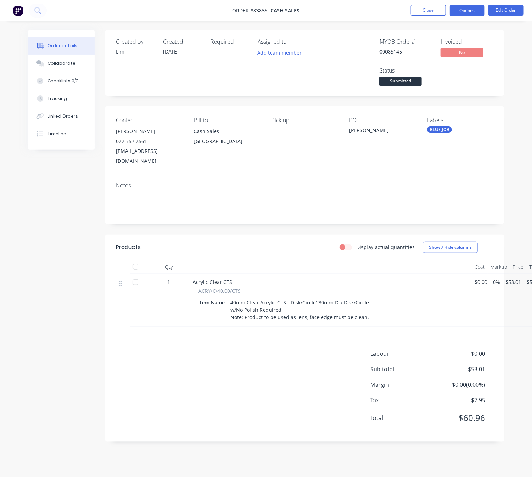
click at [469, 9] on button "Options" at bounding box center [466, 10] width 35 height 11
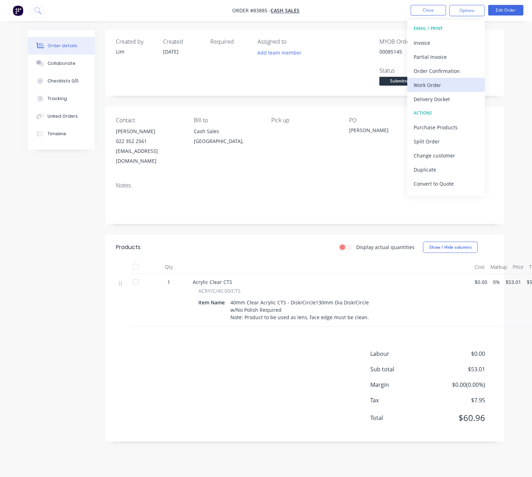
click at [452, 85] on div "Work Order" at bounding box center [445, 85] width 65 height 10
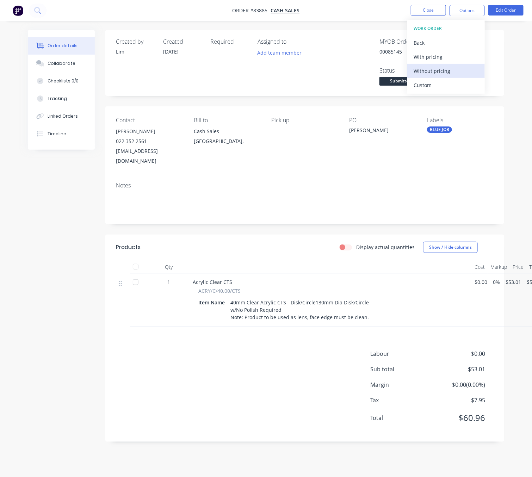
click at [452, 67] on div "Without pricing" at bounding box center [445, 71] width 65 height 10
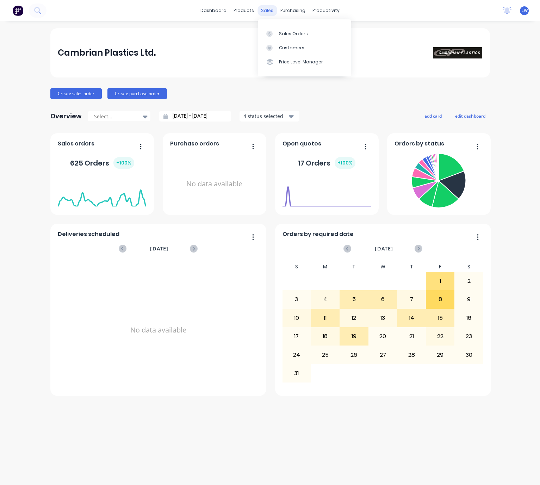
click at [266, 11] on div "sales" at bounding box center [266, 10] width 19 height 11
click at [280, 31] on div "Sales Orders" at bounding box center [293, 34] width 29 height 6
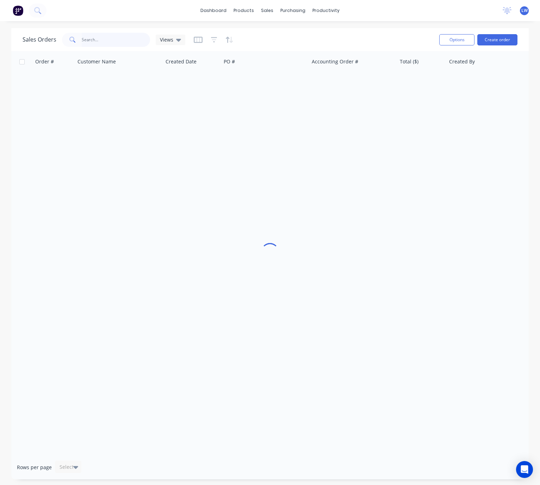
click at [94, 37] on input "text" at bounding box center [116, 40] width 69 height 14
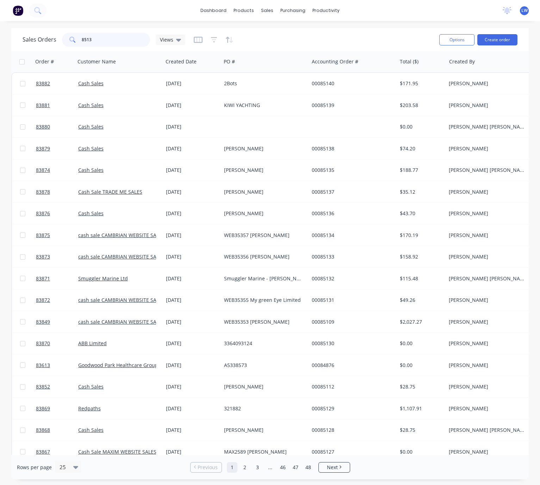
type input "85136"
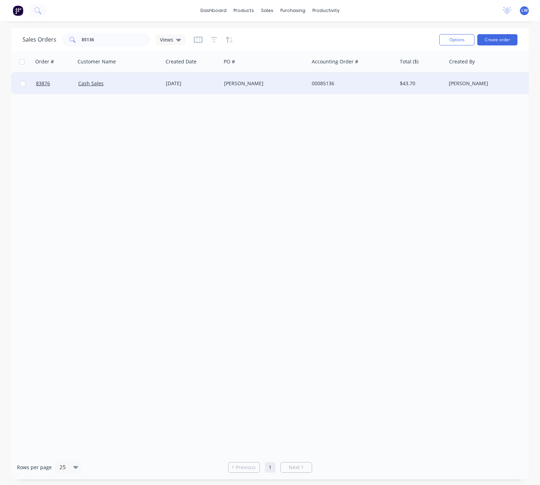
click at [204, 87] on div "[DATE]" at bounding box center [192, 83] width 58 height 21
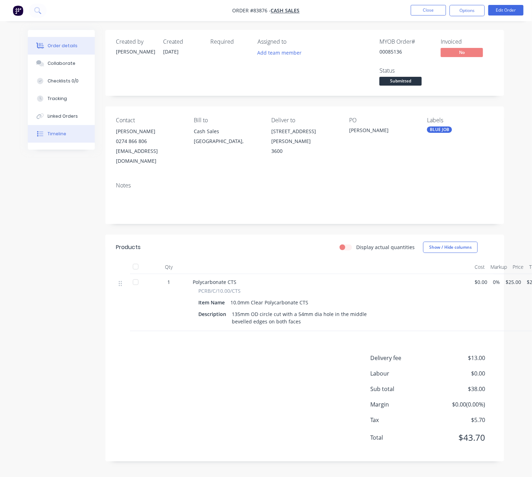
click at [85, 139] on button "Timeline" at bounding box center [61, 134] width 67 height 18
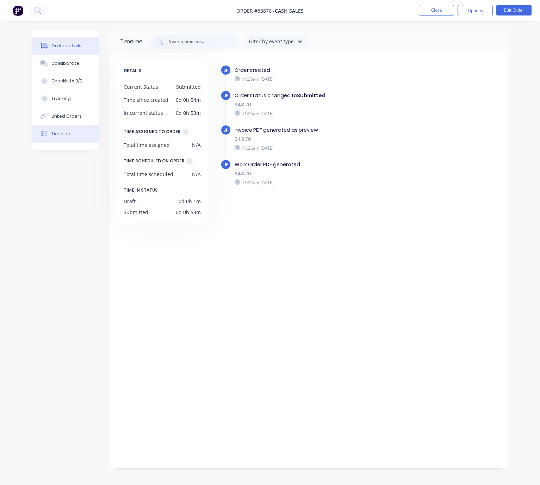
click at [54, 48] on div "Order details" at bounding box center [66, 46] width 30 height 6
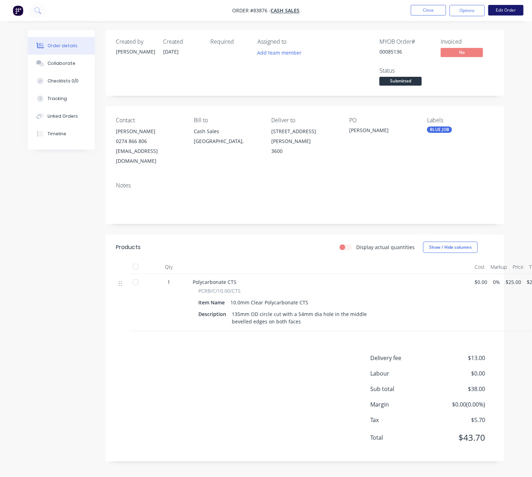
click at [509, 8] on button "Edit Order" at bounding box center [505, 10] width 35 height 11
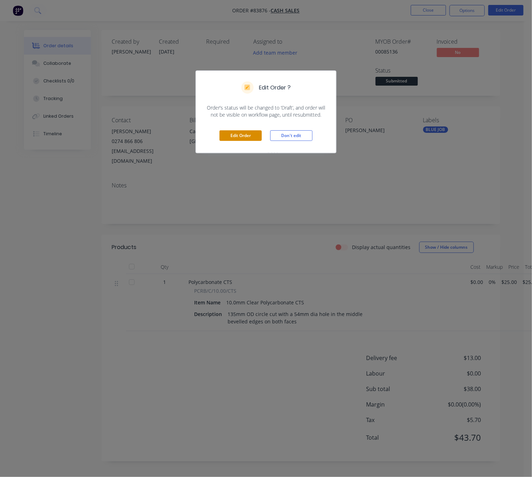
click at [241, 138] on button "Edit Order" at bounding box center [240, 135] width 42 height 11
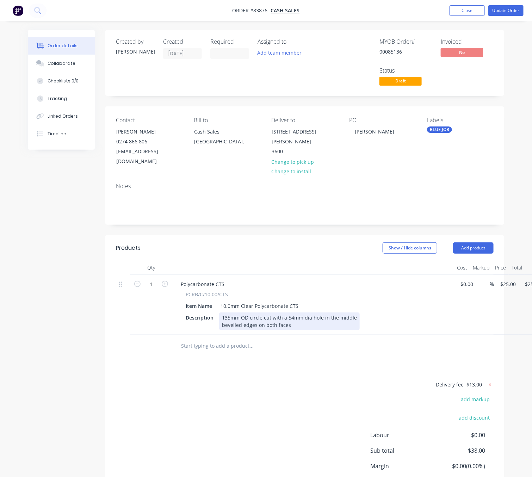
click at [227, 312] on div "135mm OD circle cut with a 54mm dia hole in the middle bevelled edges on both f…" at bounding box center [289, 321] width 141 height 18
click at [230, 312] on div "135mm OD circle cut with a 54mm dia hole in the middle bevelled edges on both f…" at bounding box center [289, 321] width 141 height 18
click at [277, 388] on div "Delivery fee $13.00 add markup add discount Labour $0.00 Sub total $38.00 Margi…" at bounding box center [305, 446] width 378 height 132
click at [497, 16] on nav "Order #83876 - Cash Sales Add product Close Update Order" at bounding box center [266, 10] width 532 height 21
click at [503, 9] on button "Update Order" at bounding box center [505, 10] width 35 height 11
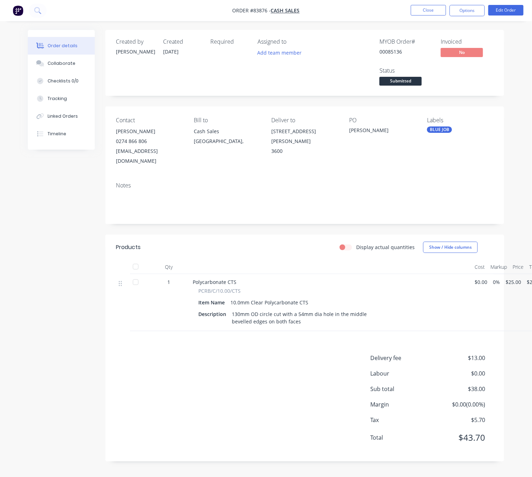
click at [175, 403] on div "Delivery fee $13.00 Labour $0.00 Sub total $38.00 Margin $0.00 ( 0.00 %) Tax $5…" at bounding box center [305, 402] width 378 height 97
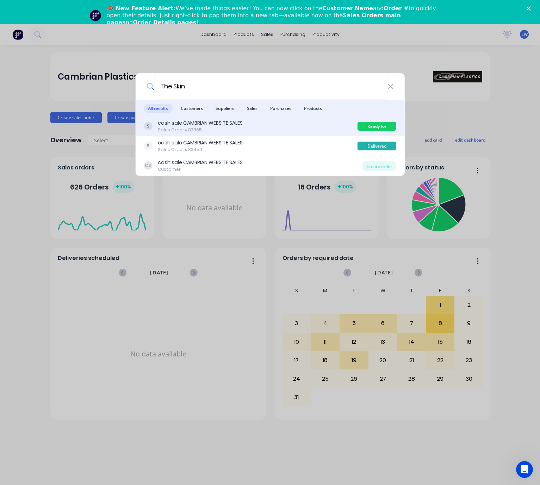
type input "The Skin"
click at [285, 128] on div "cash sale CAMBRIAN WEBSITE SALES Sales Order #83865" at bounding box center [251, 126] width 214 height 14
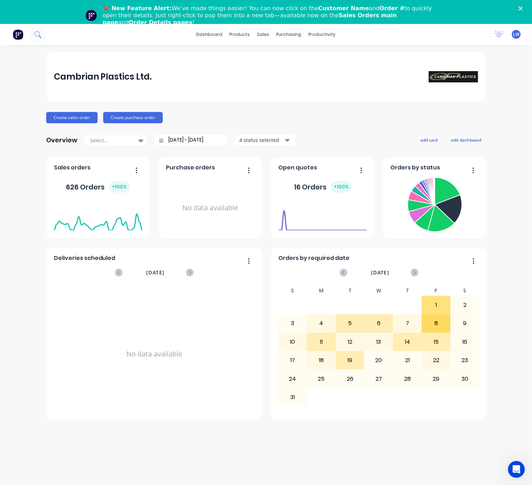
click at [40, 35] on icon at bounding box center [37, 34] width 7 height 7
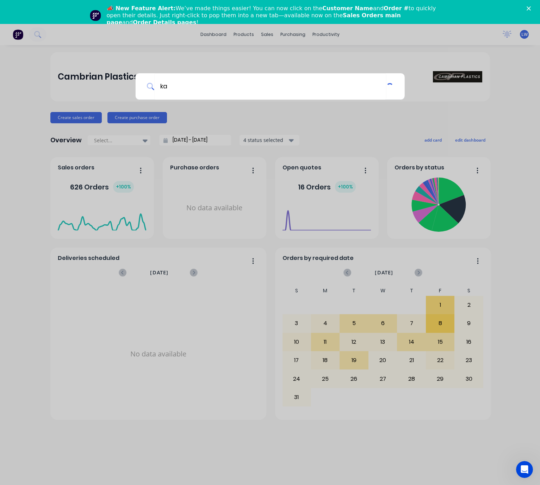
type input "k"
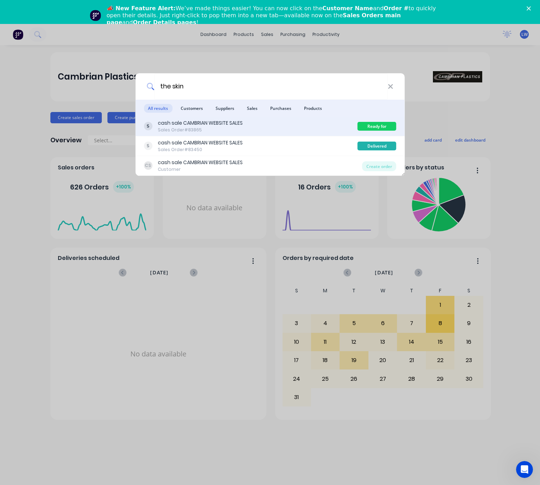
type input "the skin"
click at [262, 127] on div "cash sale CAMBRIAN WEBSITE SALES Sales Order #83865" at bounding box center [251, 126] width 214 height 14
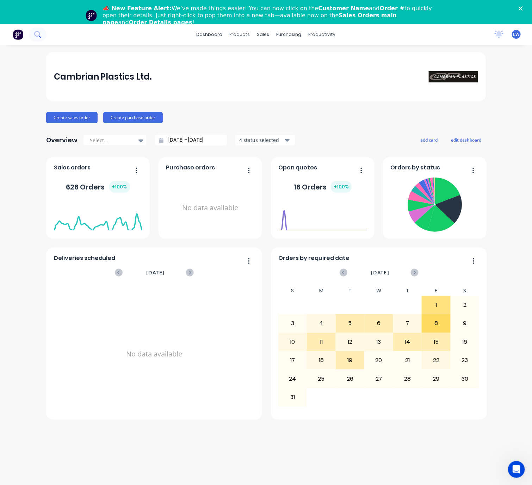
click at [42, 33] on button at bounding box center [38, 34] width 18 height 14
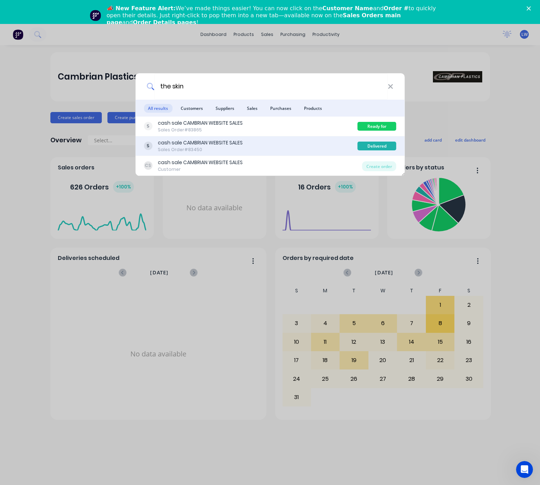
type input "the skin"
click at [288, 144] on div "cash sale CAMBRIAN WEBSITE SALES Sales Order #83450" at bounding box center [251, 146] width 214 height 14
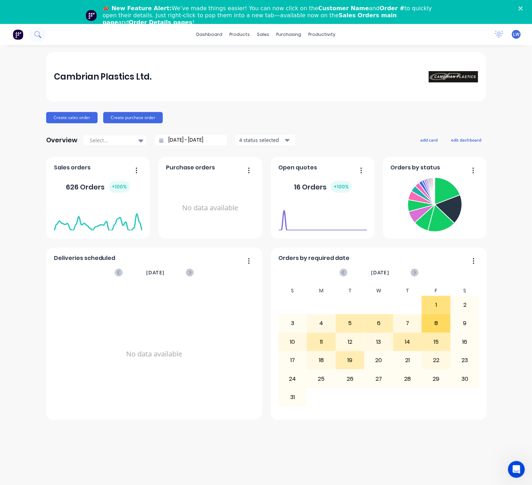
click at [38, 32] on icon at bounding box center [37, 34] width 6 height 6
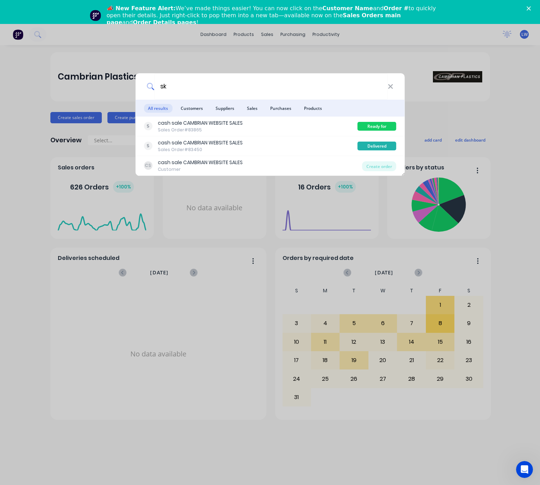
type input "s"
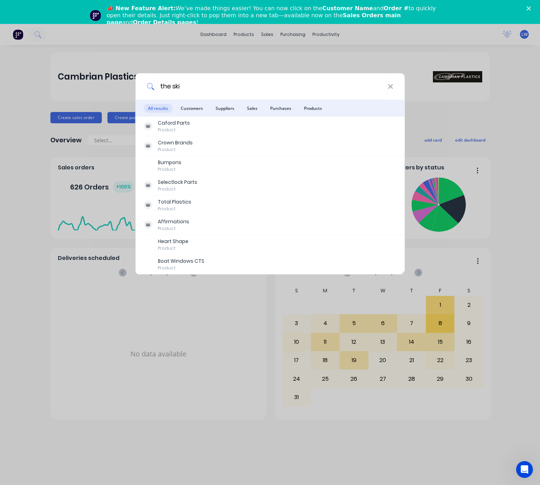
type input "the skin"
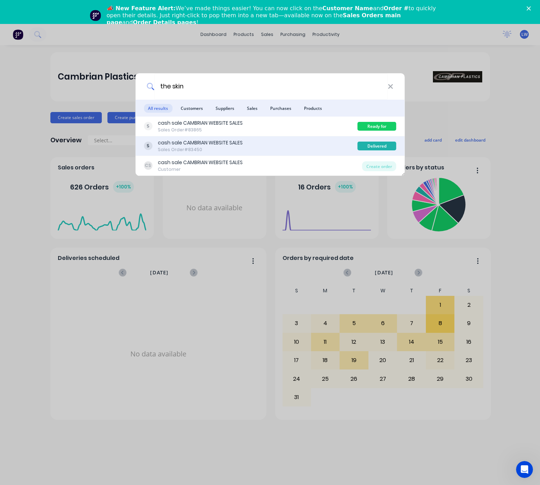
click at [301, 145] on div "cash sale CAMBRIAN WEBSITE SALES Sales Order #83450" at bounding box center [251, 146] width 214 height 14
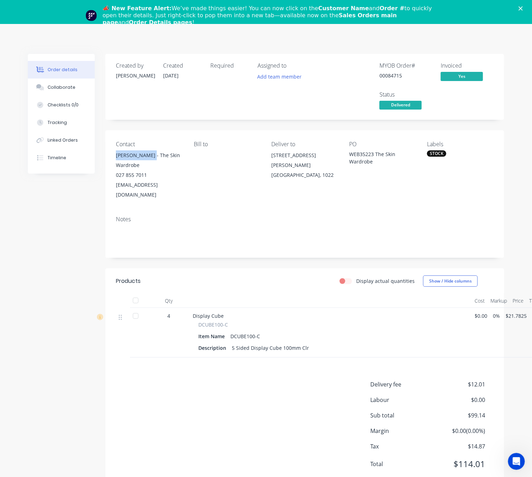
drag, startPoint x: 117, startPoint y: 156, endPoint x: 147, endPoint y: 157, distance: 29.6
click at [150, 160] on div "Contact Catherine Tong - The Skin Wardrobe 027 855 7011 hello@theskinwardrobe.c…" at bounding box center [304, 170] width 399 height 80
copy div "Catherine Tong"
click at [60, 256] on div "Created by Jess Created 22/07/25 Required Assigned to Add team member MYOB Orde…" at bounding box center [266, 276] width 476 height 444
click at [81, 275] on div "Created by Jess Created 22/07/25 Required Assigned to Add team member MYOB Orde…" at bounding box center [266, 276] width 476 height 444
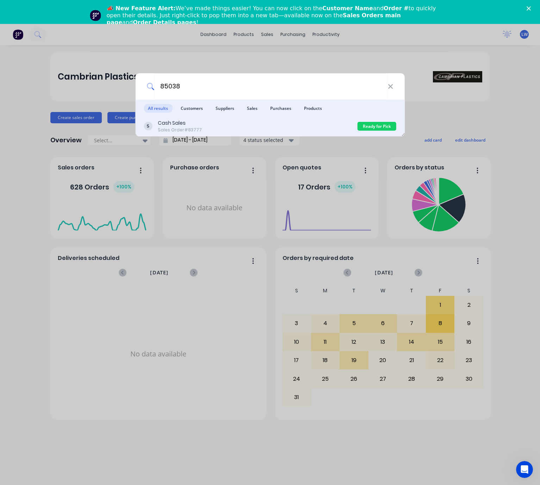
type input "85038"
click at [250, 118] on div "Cash Sales Sales Order #83777 Ready for Pick Up" at bounding box center [269, 127] width 269 height 20
click at [247, 124] on div "Cash Sales Sales Order #83777" at bounding box center [251, 126] width 214 height 14
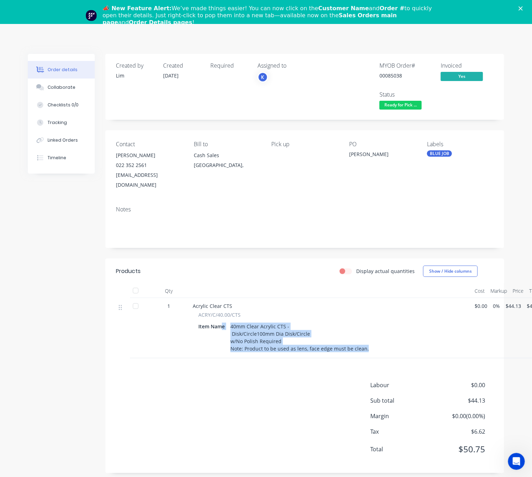
drag, startPoint x: 364, startPoint y: 338, endPoint x: 245, endPoint y: 319, distance: 119.8
click at [223, 321] on div "Item Name 40mm Clear Acrylic CTS - Disk/Circle100mm Dia Disk/Circle w/No Polish…" at bounding box center [330, 337] width 265 height 32
click at [218, 345] on div "Acrylic Clear CTS ACRY/C/40.00/CTS Item Name 40mm Clear Acrylic CTS - Disk/Circ…" at bounding box center [331, 328] width 282 height 60
drag, startPoint x: 365, startPoint y: 341, endPoint x: 244, endPoint y: 319, distance: 122.7
click at [230, 321] on div "40mm Clear Acrylic CTS - Disk/Circle100mm Dia Disk/Circle w/No Polish Required …" at bounding box center [300, 337] width 144 height 32
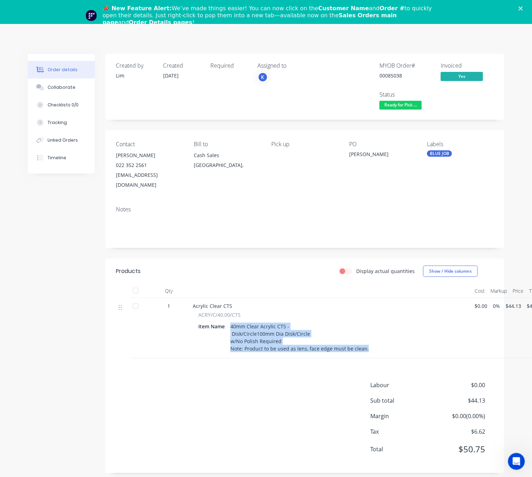
copy div "40mm Clear Acrylic CTS - Disk/Circle100mm Dia Disk/Circle w/No Polish Required …"
click at [255, 383] on div "Labour $0.00 Sub total $44.13 Margin $0.00 ( 0.00 %) Tax $6.62 Total $50.75" at bounding box center [305, 422] width 378 height 82
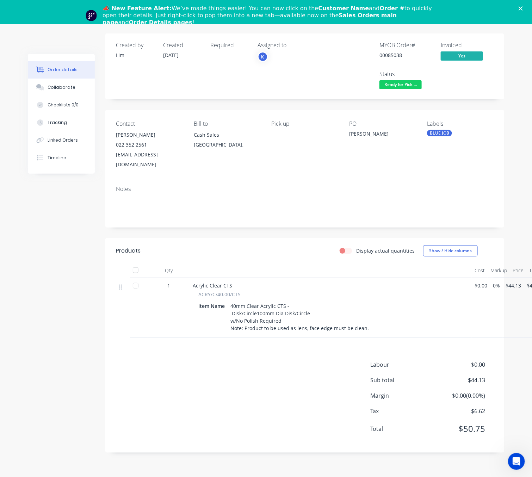
scroll to position [32, 0]
